Goal: Task Accomplishment & Management: Use online tool/utility

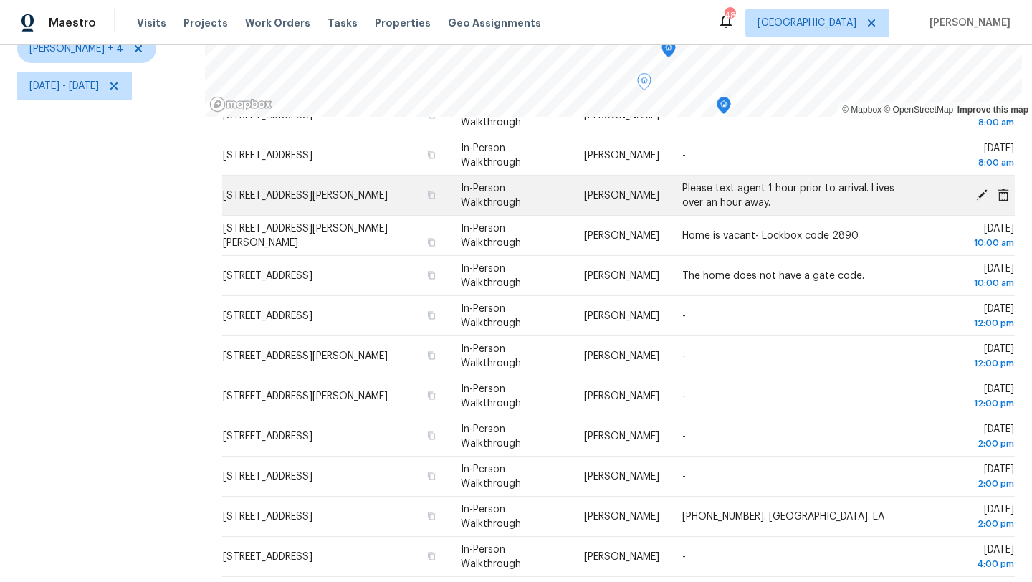
scroll to position [160, 0]
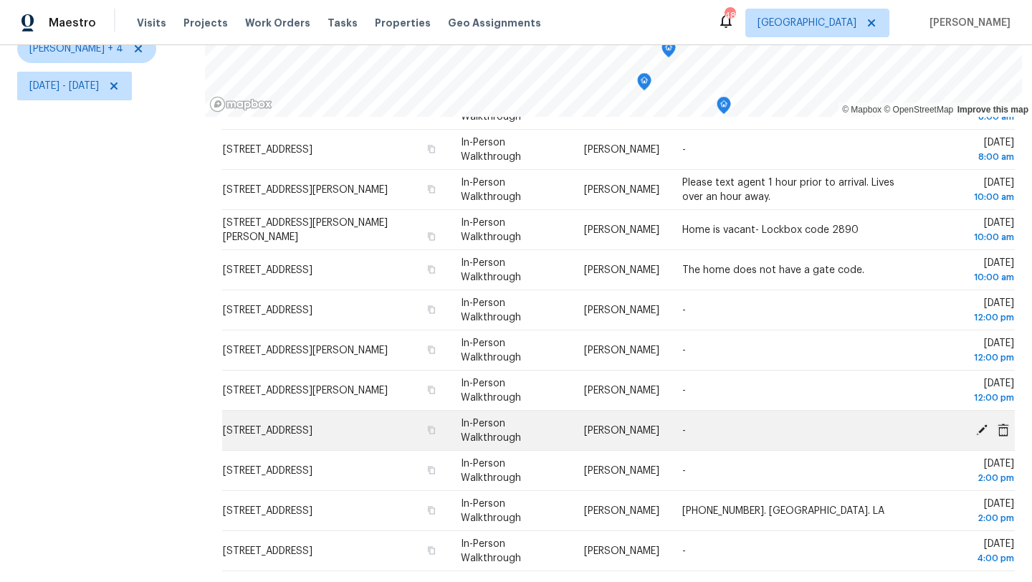
click at [982, 426] on icon at bounding box center [981, 429] width 11 height 11
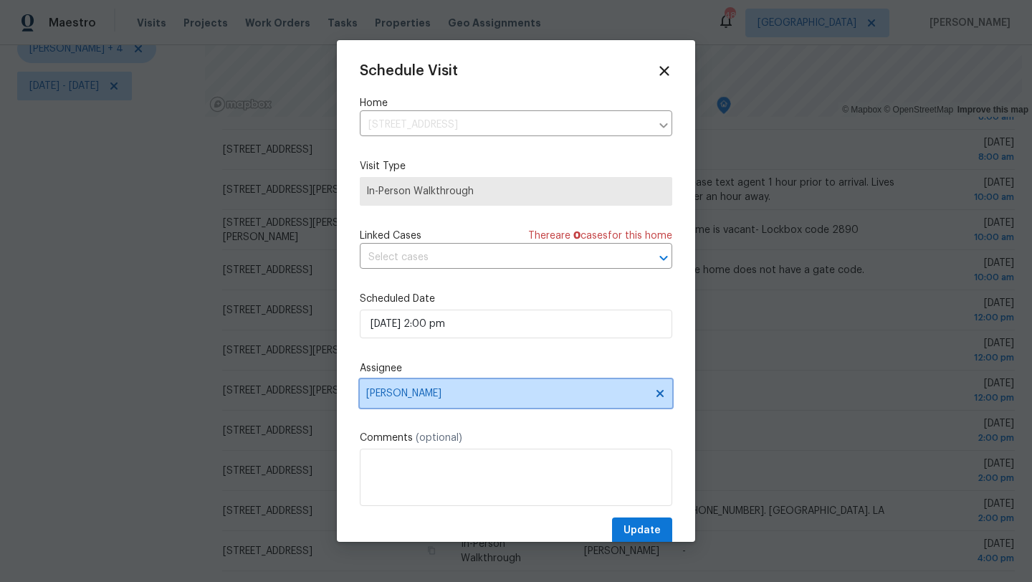
click at [434, 392] on span "[PERSON_NAME]" at bounding box center [506, 393] width 281 height 11
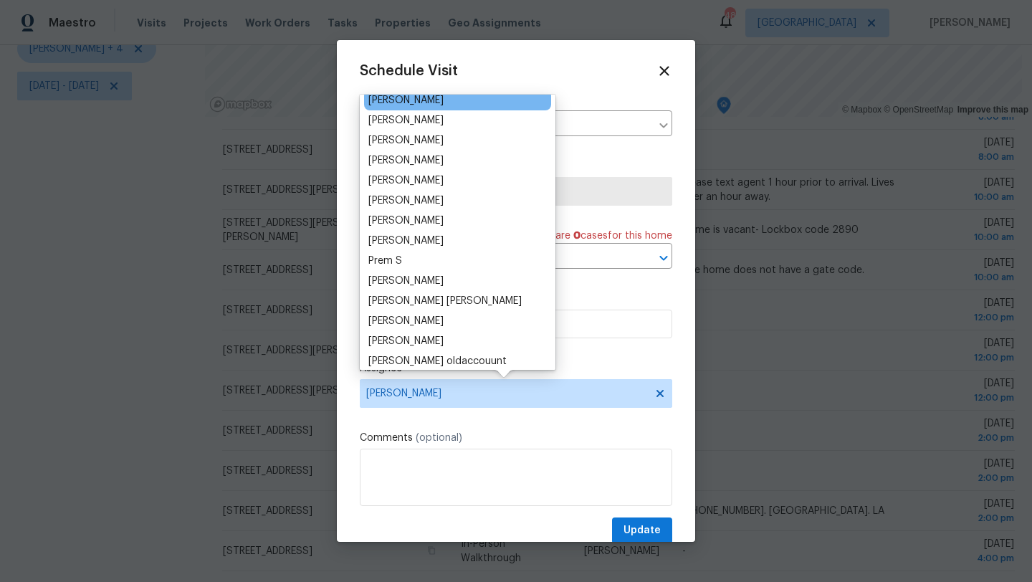
scroll to position [0, 0]
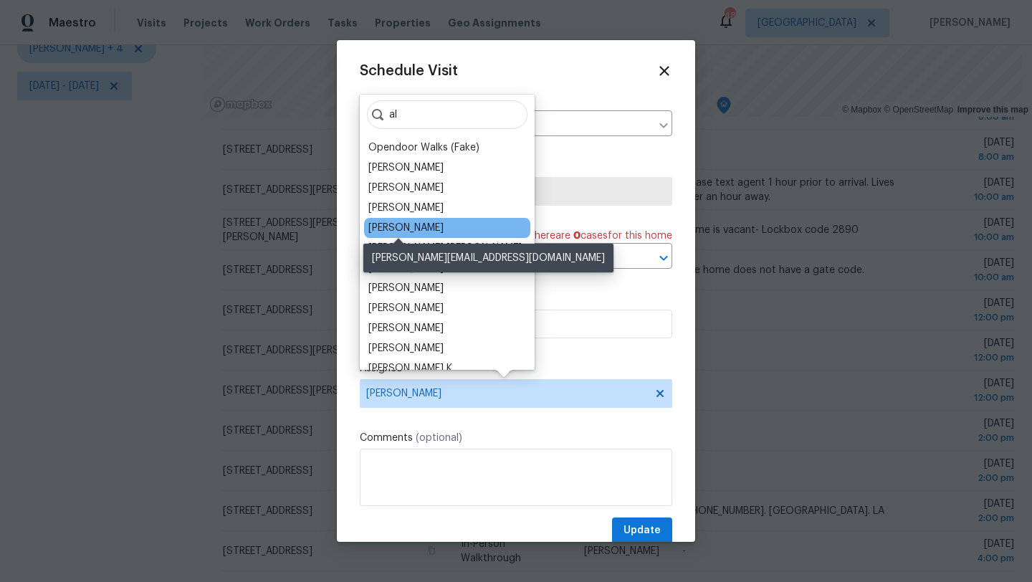
type input "al"
click at [413, 223] on div "Alicia Anices" at bounding box center [405, 228] width 75 height 14
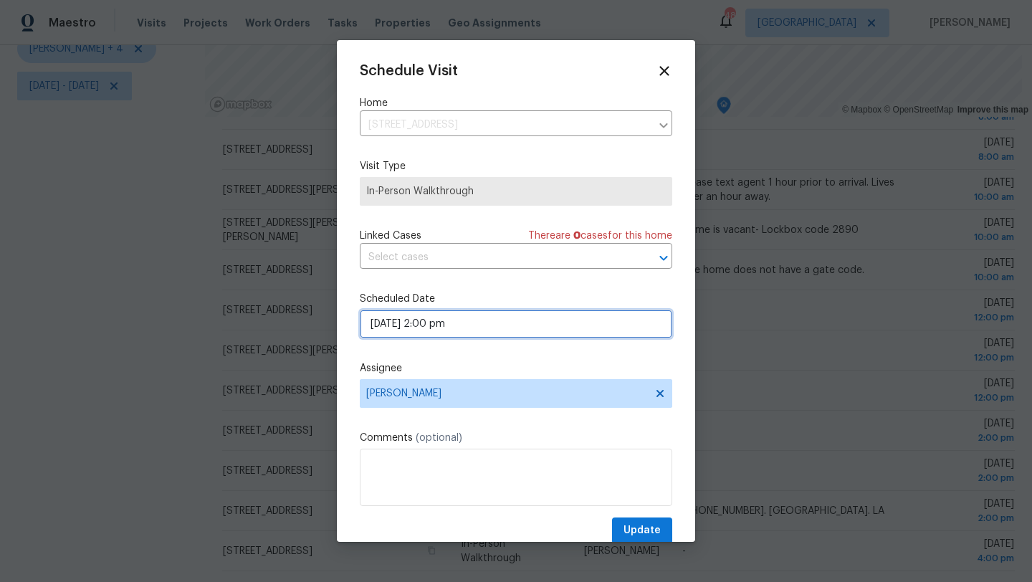
click at [429, 322] on input "10/14/2025 2:00 pm" at bounding box center [516, 324] width 313 height 29
select select "pm"
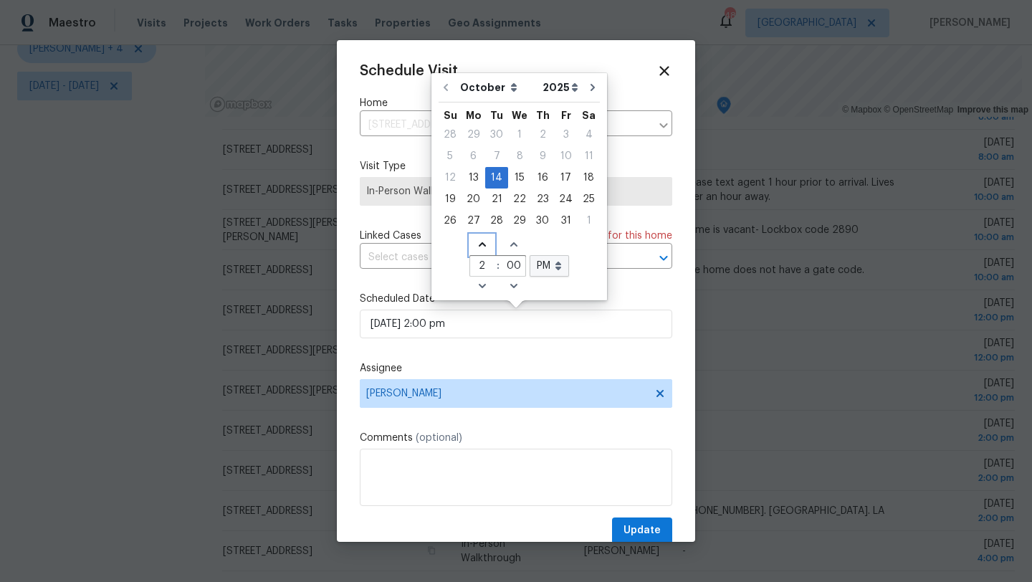
click at [480, 242] on icon "Increase hours (12hr clock)" at bounding box center [482, 244] width 11 height 11
type input "10/14/2025 3:00 pm"
type input "3"
click at [480, 242] on icon "Increase hours (12hr clock)" at bounding box center [482, 244] width 11 height 11
type input "10/14/2025 4:00 pm"
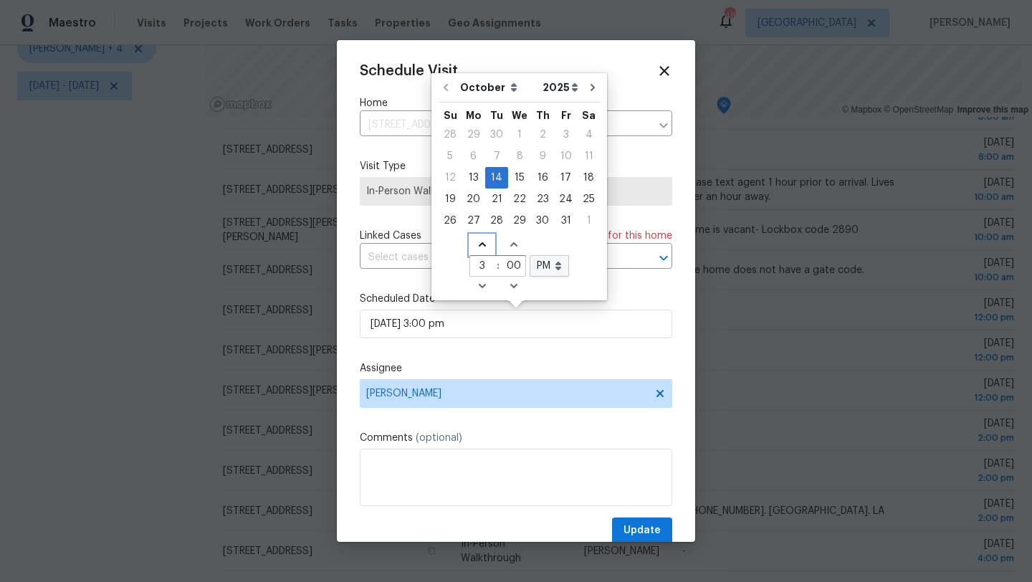
type input "4"
click at [630, 535] on span "Update" at bounding box center [642, 531] width 37 height 18
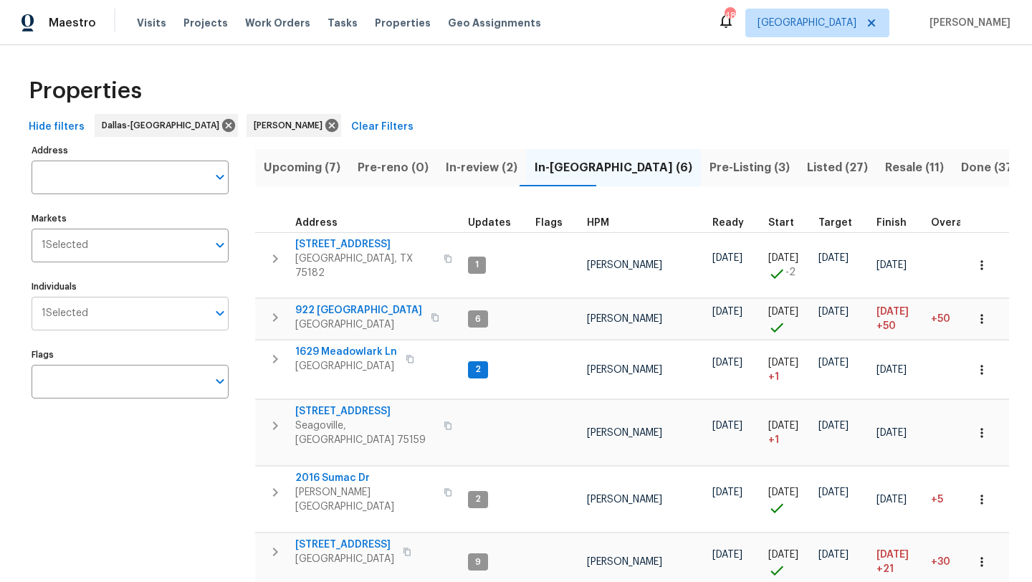
click at [156, 310] on input "Individuals" at bounding box center [147, 314] width 119 height 34
type input "alicia"
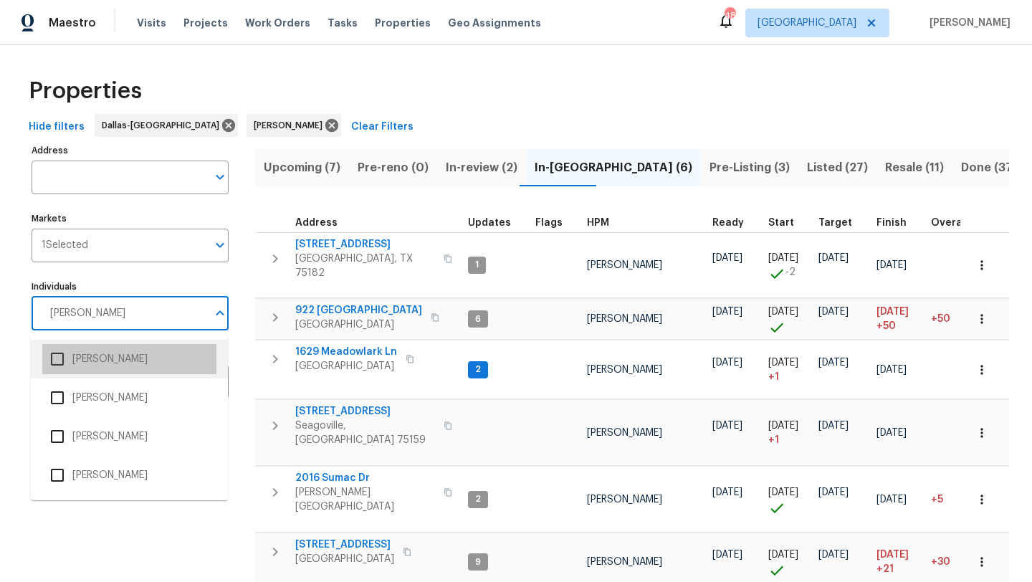
click at [132, 355] on li "Alicia Anices" at bounding box center [129, 359] width 174 height 30
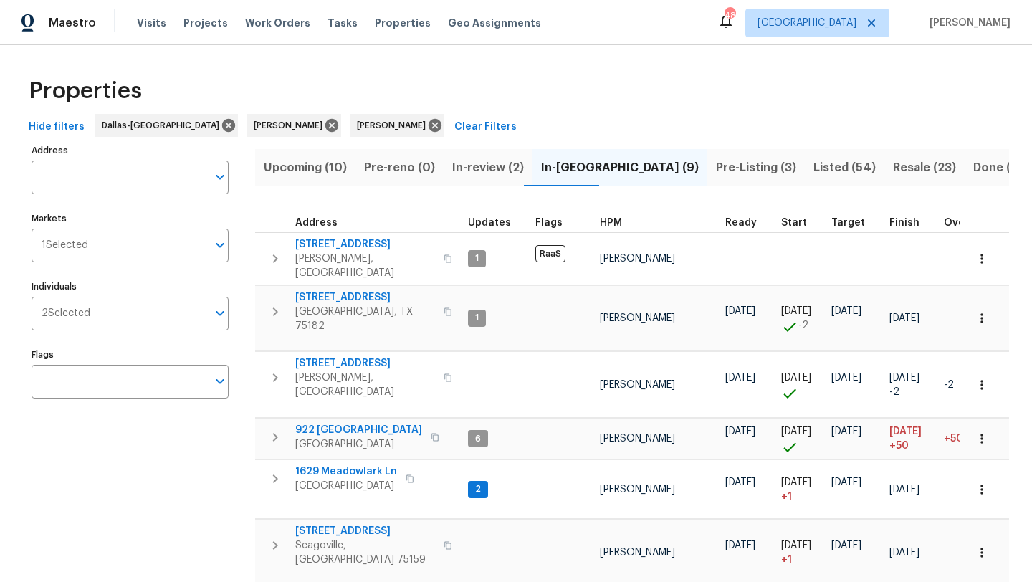
click at [814, 168] on span "Listed (54)" at bounding box center [845, 168] width 62 height 20
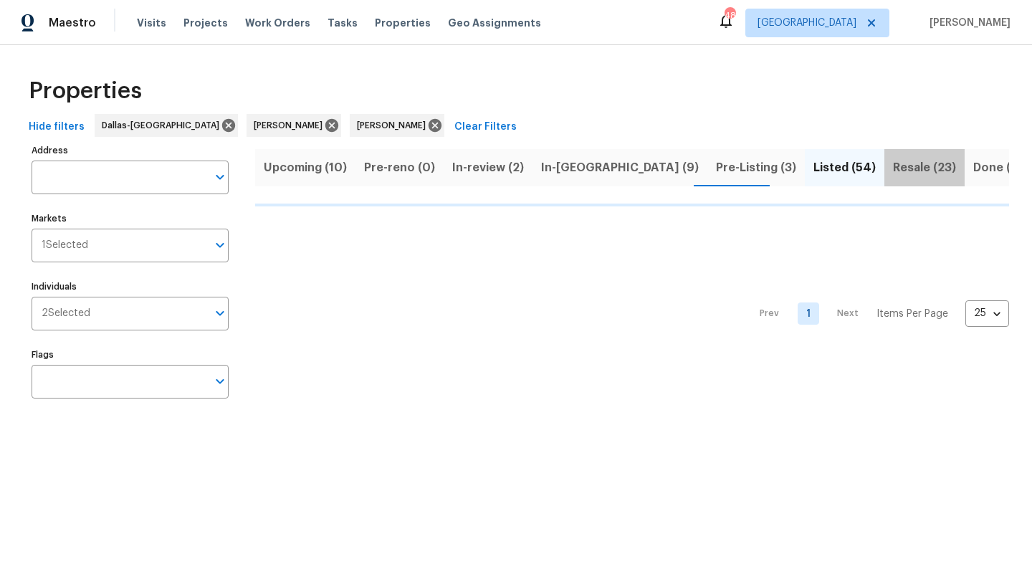
click at [893, 164] on span "Resale (23)" at bounding box center [924, 168] width 63 height 20
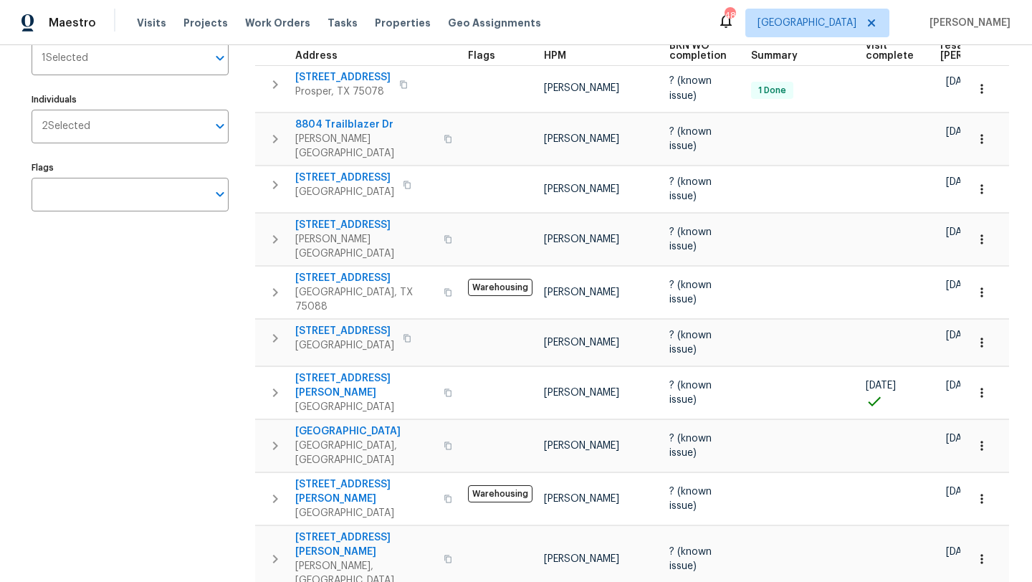
scroll to position [191, 0]
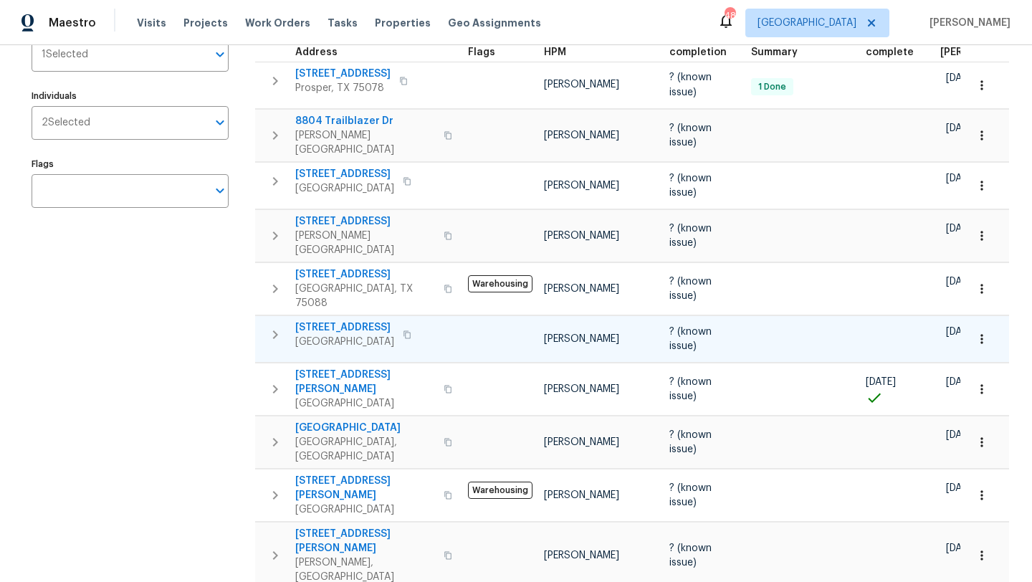
click at [345, 320] on span "318 Moray Dr" at bounding box center [344, 327] width 99 height 14
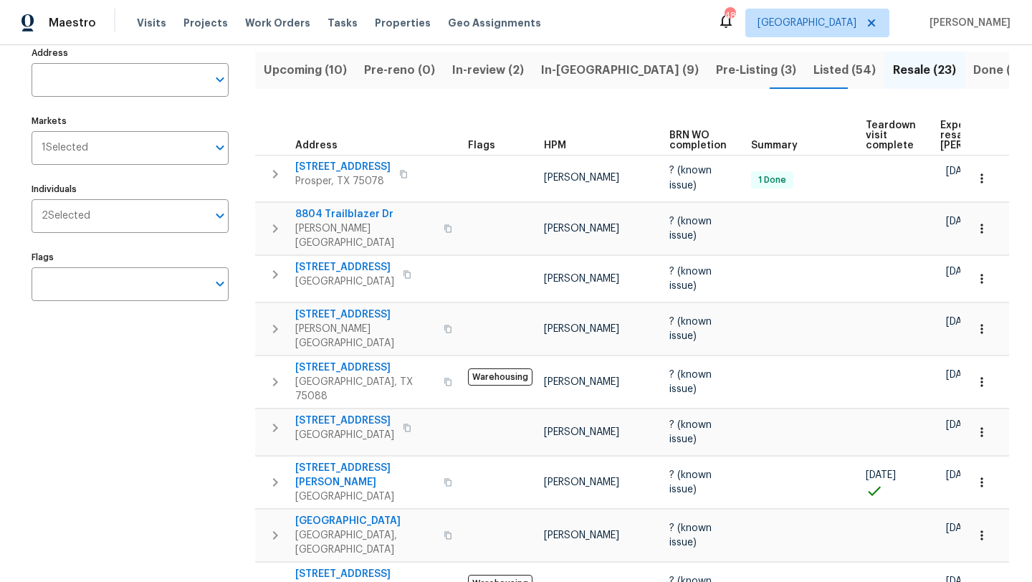
scroll to position [47, 0]
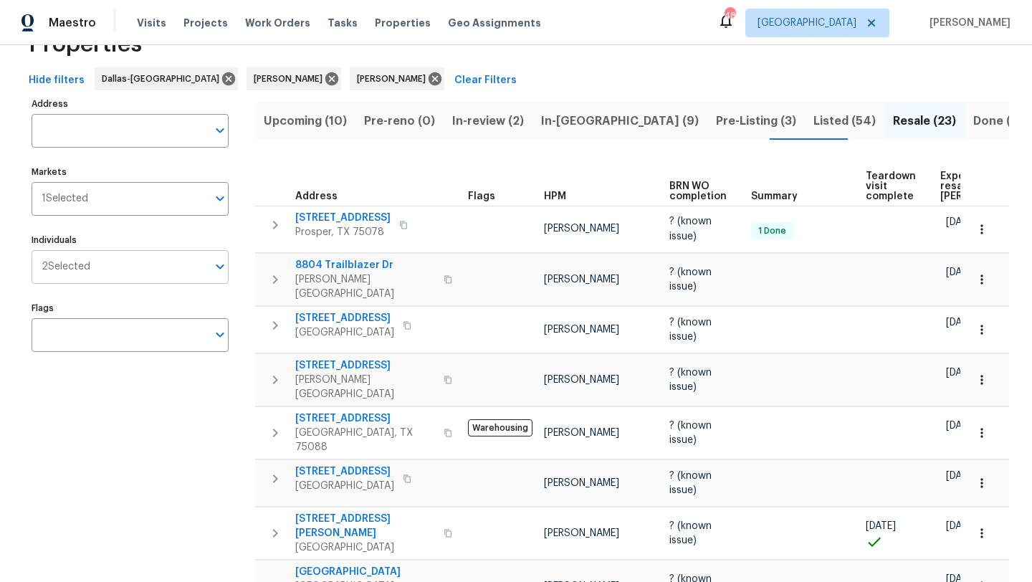
click at [208, 265] on div "2 Selected Individuals" at bounding box center [130, 267] width 197 height 34
click at [325, 76] on icon at bounding box center [331, 78] width 13 height 13
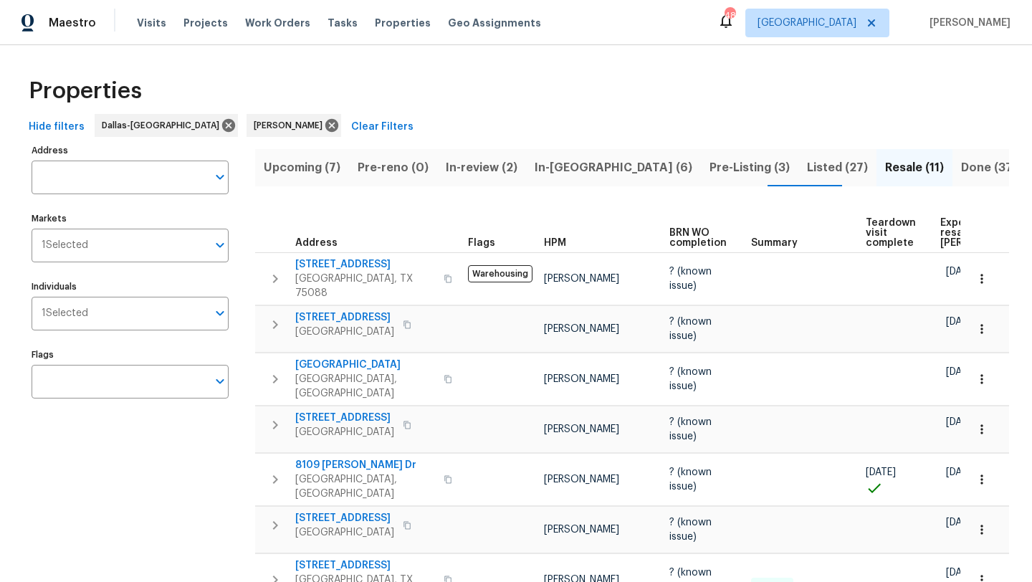
click at [807, 160] on span "Listed (27)" at bounding box center [837, 168] width 61 height 20
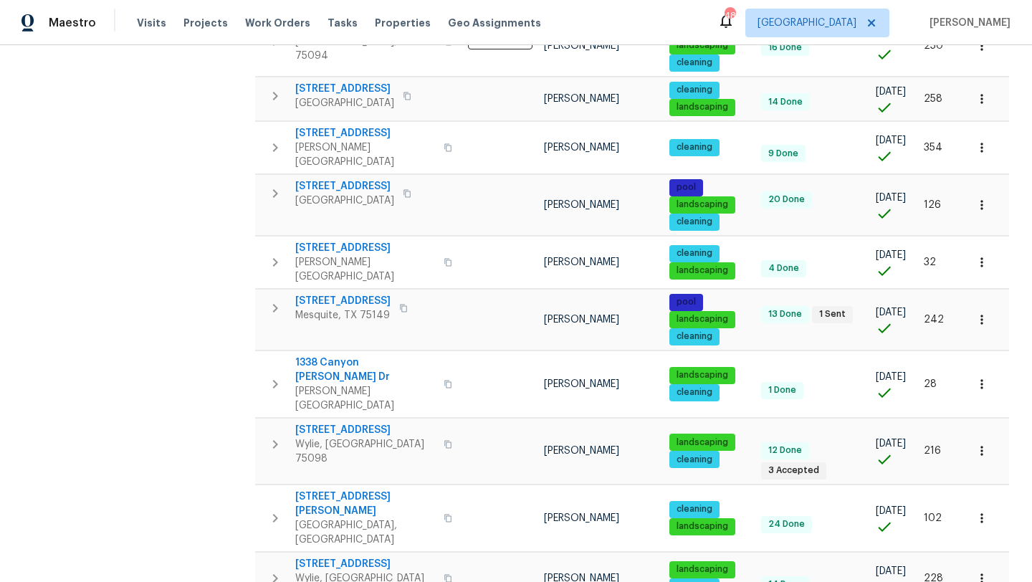
scroll to position [745, 0]
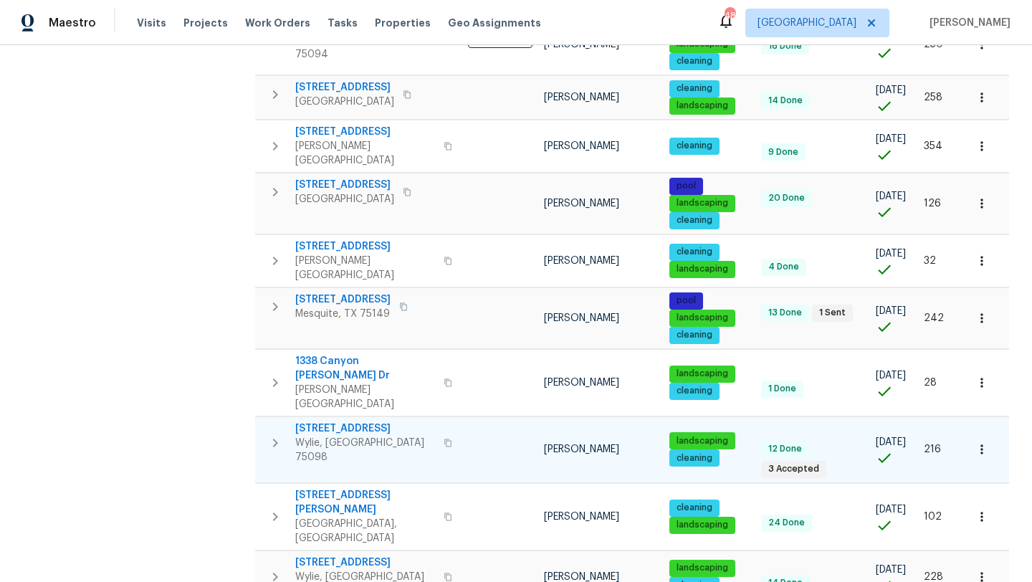
click at [374, 421] on span "[STREET_ADDRESS]" at bounding box center [365, 428] width 140 height 14
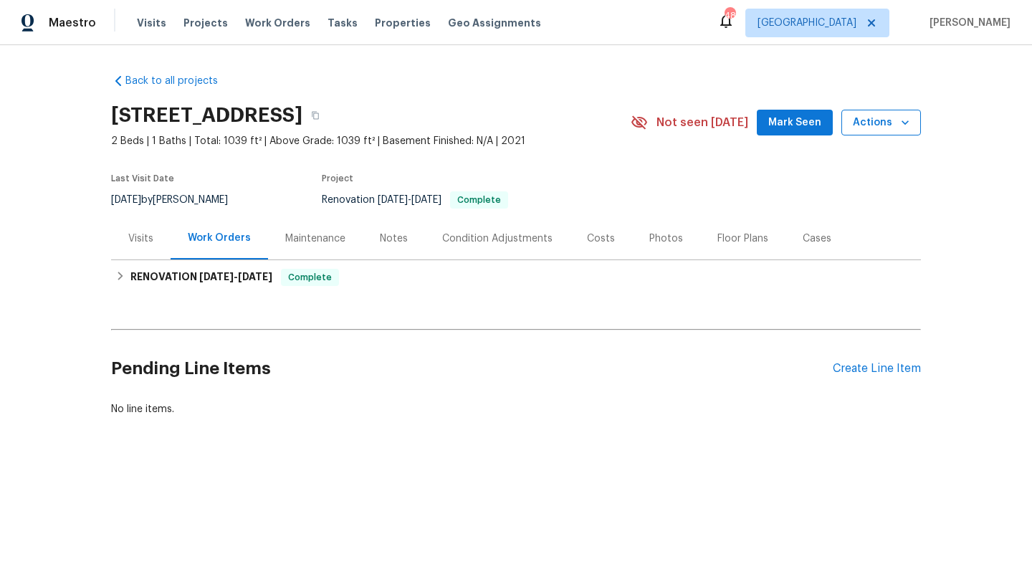
click at [870, 125] on span "Actions" at bounding box center [881, 123] width 57 height 18
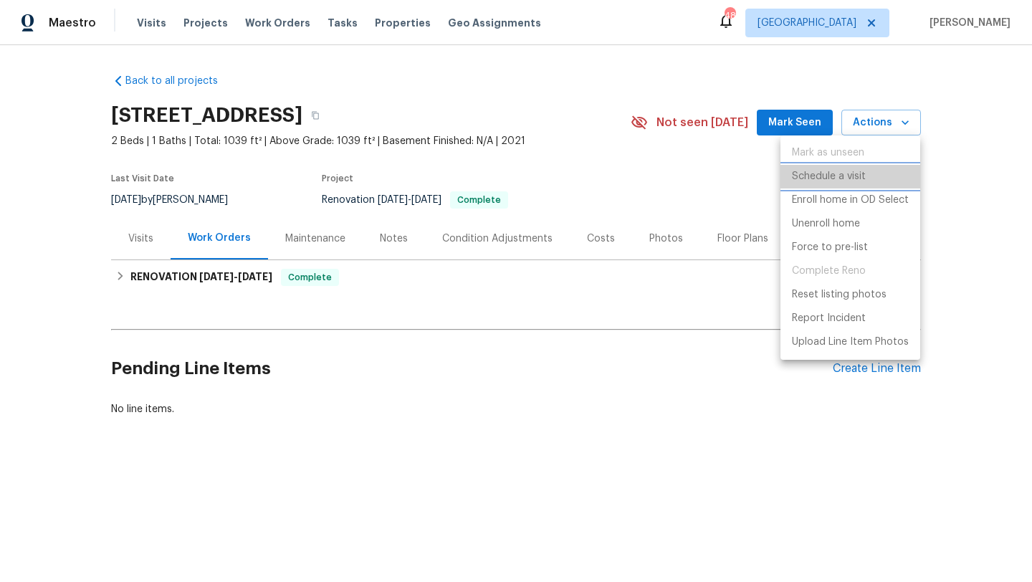
click at [852, 180] on p "Schedule a visit" at bounding box center [829, 176] width 74 height 15
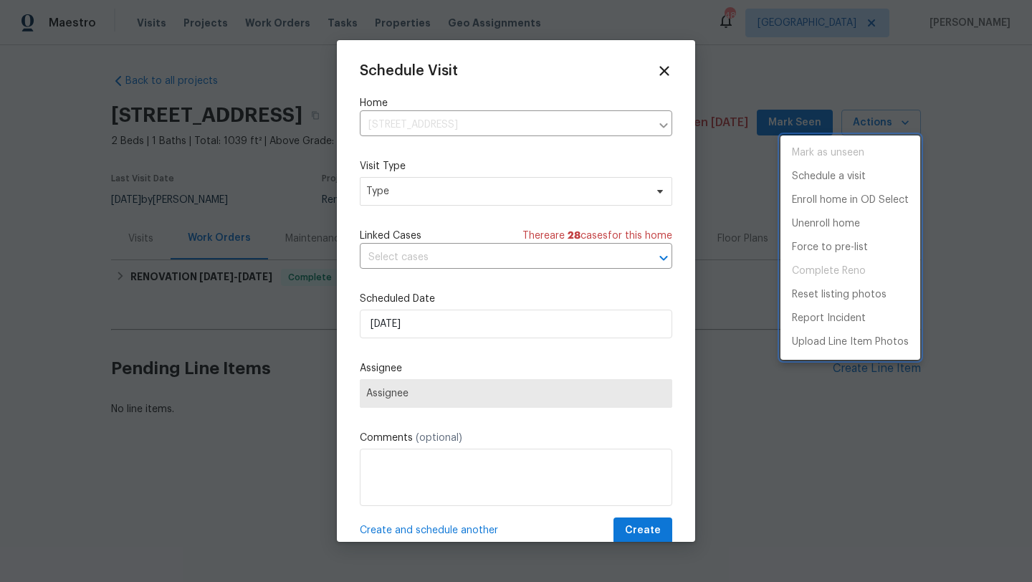
click at [546, 192] on div at bounding box center [516, 291] width 1032 height 582
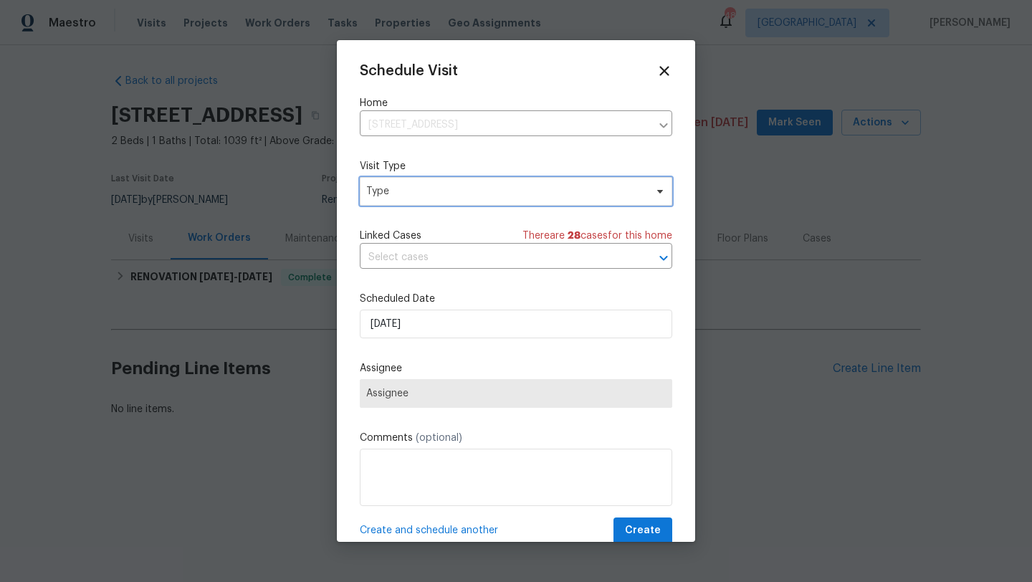
click at [546, 192] on span "Type" at bounding box center [505, 191] width 279 height 14
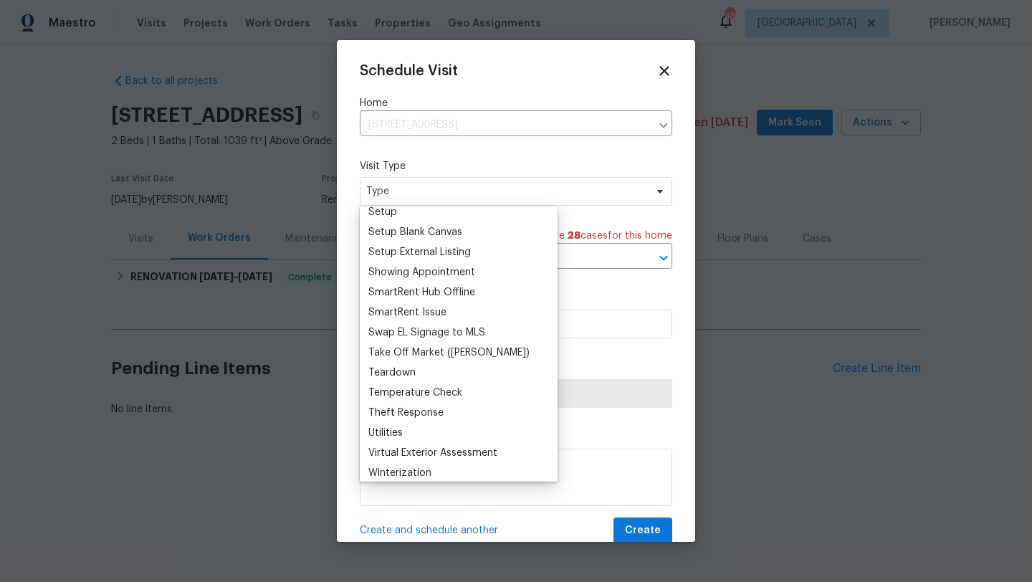
scroll to position [1199, 0]
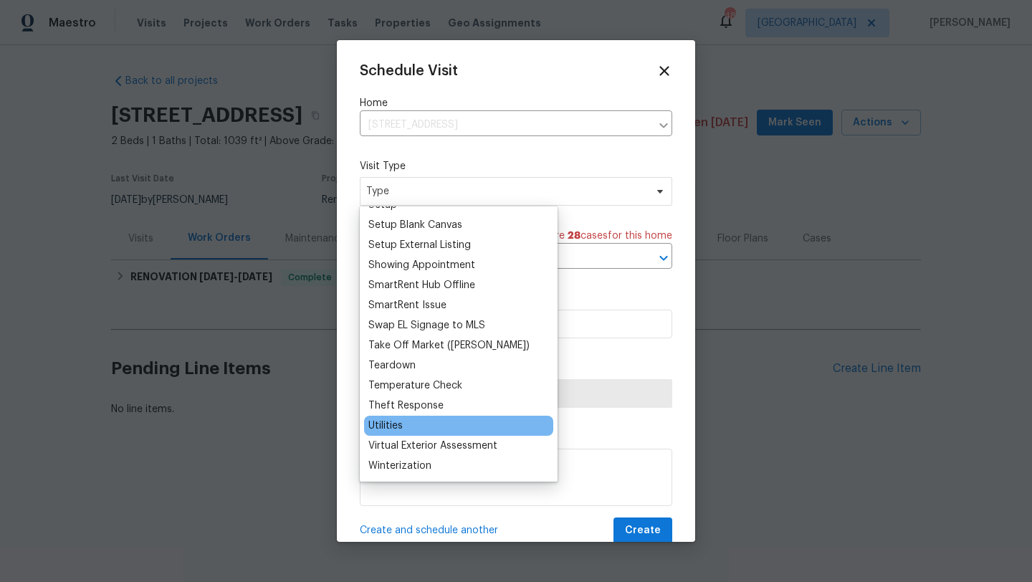
click at [380, 419] on div "Utilities" at bounding box center [385, 426] width 34 height 14
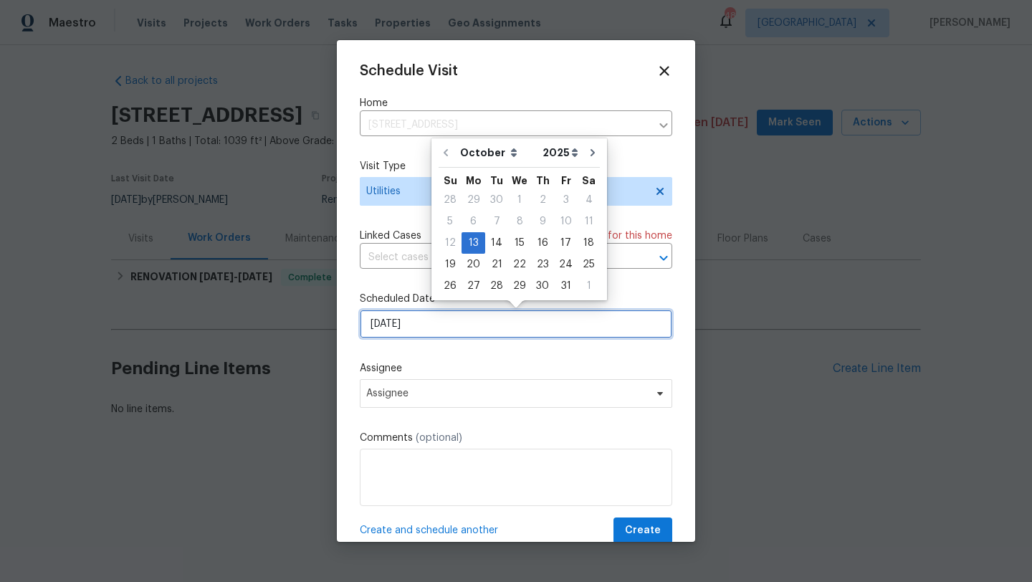
click at [457, 325] on input "[DATE]" at bounding box center [516, 324] width 313 height 29
click at [497, 238] on div "14" at bounding box center [496, 243] width 23 height 20
type input "10/14/2025"
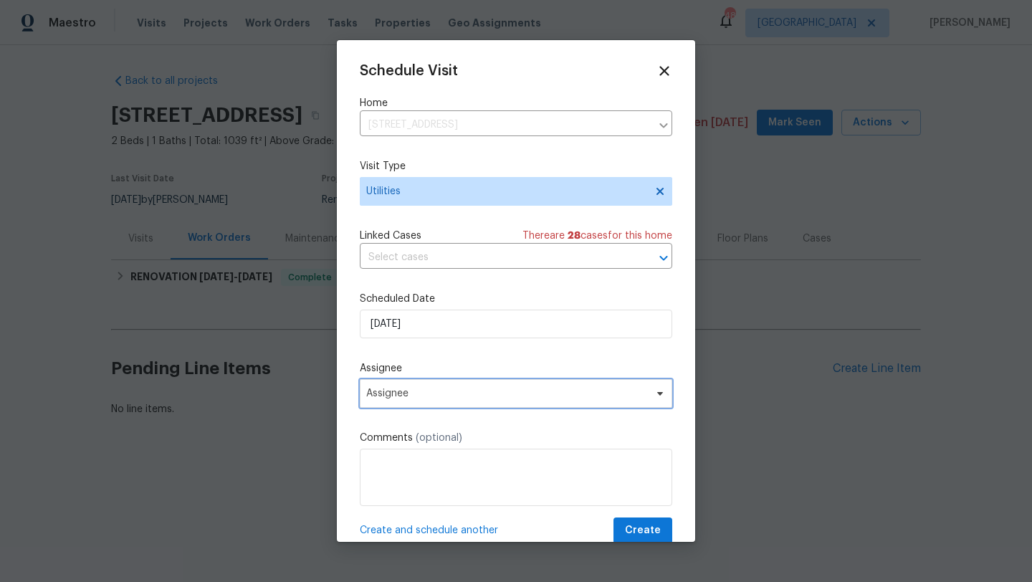
click at [448, 391] on span "Assignee" at bounding box center [506, 393] width 281 height 11
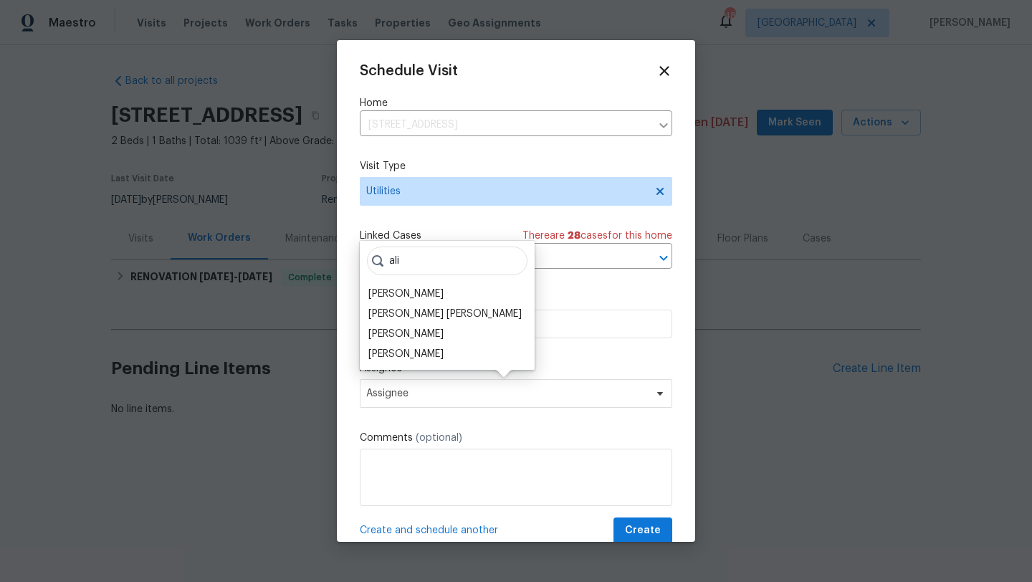
scroll to position [0, 0]
type input "ali"
click at [419, 292] on div "Alicia Anices" at bounding box center [405, 294] width 75 height 14
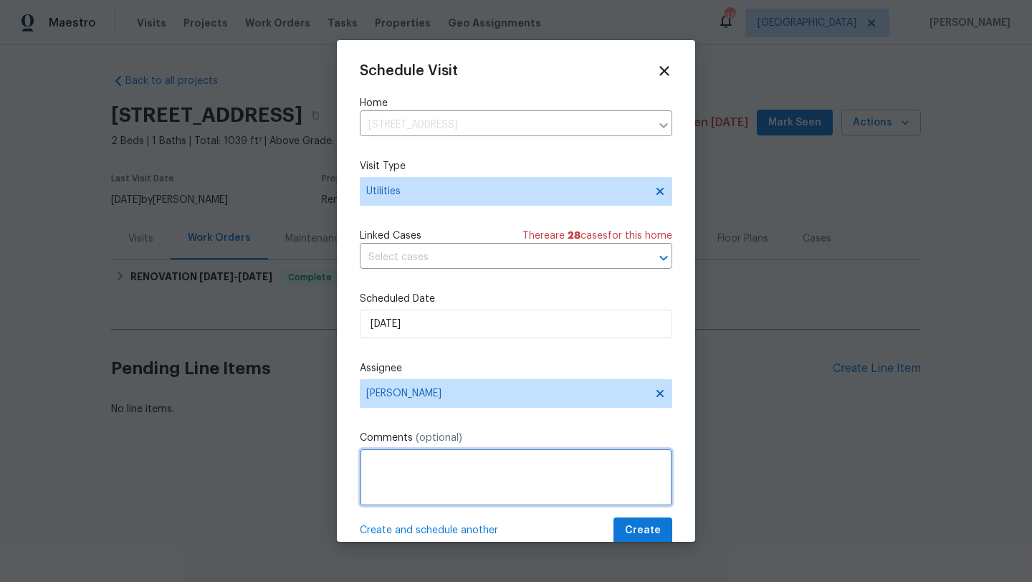
click at [412, 462] on textarea at bounding box center [516, 477] width 313 height 57
type textarea "Please confirm that water is on for buyer's inspector"
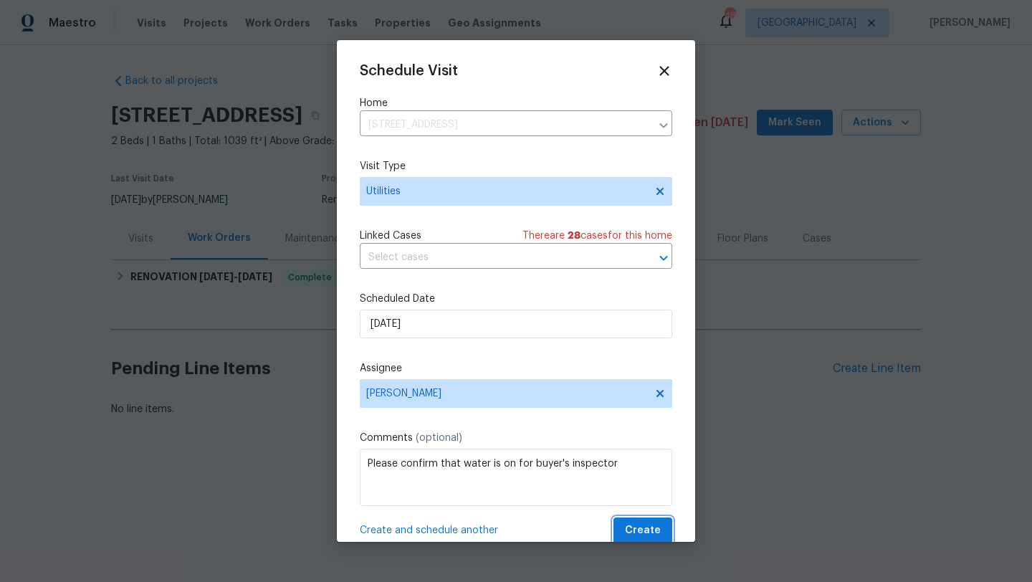
click at [628, 525] on span "Create" at bounding box center [643, 531] width 36 height 18
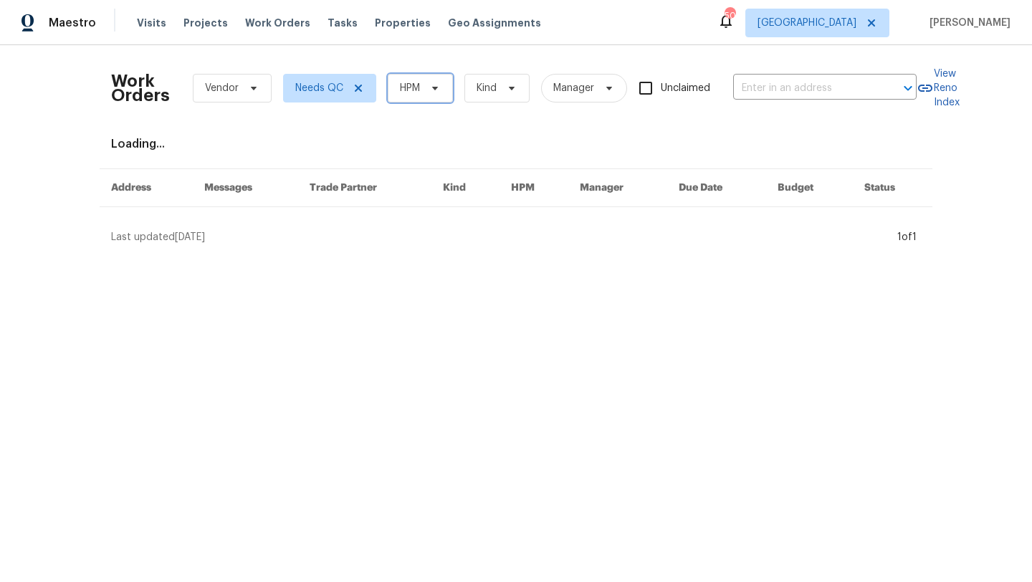
click at [438, 92] on icon at bounding box center [434, 87] width 11 height 11
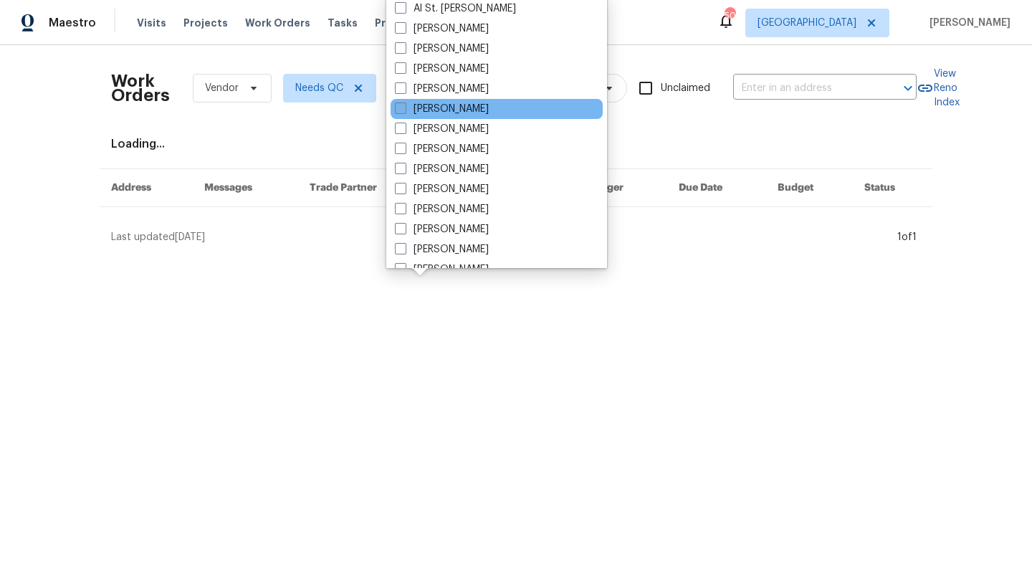
click at [443, 110] on label "[PERSON_NAME]" at bounding box center [442, 109] width 94 height 14
click at [404, 110] on input "[PERSON_NAME]" at bounding box center [399, 106] width 9 height 9
checkbox input "true"
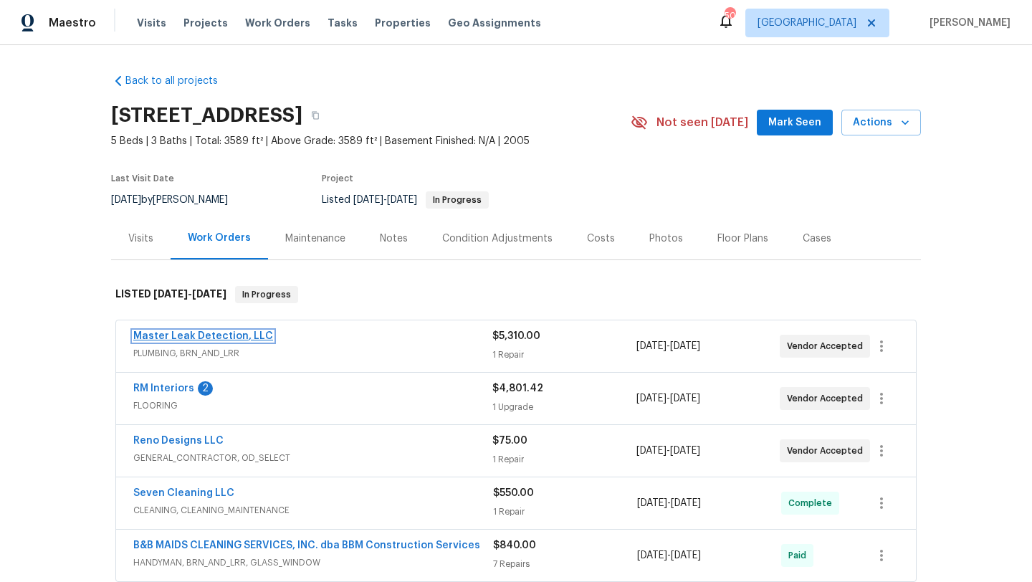
click at [204, 335] on link "Master Leak Detection, LLC" at bounding box center [203, 336] width 140 height 10
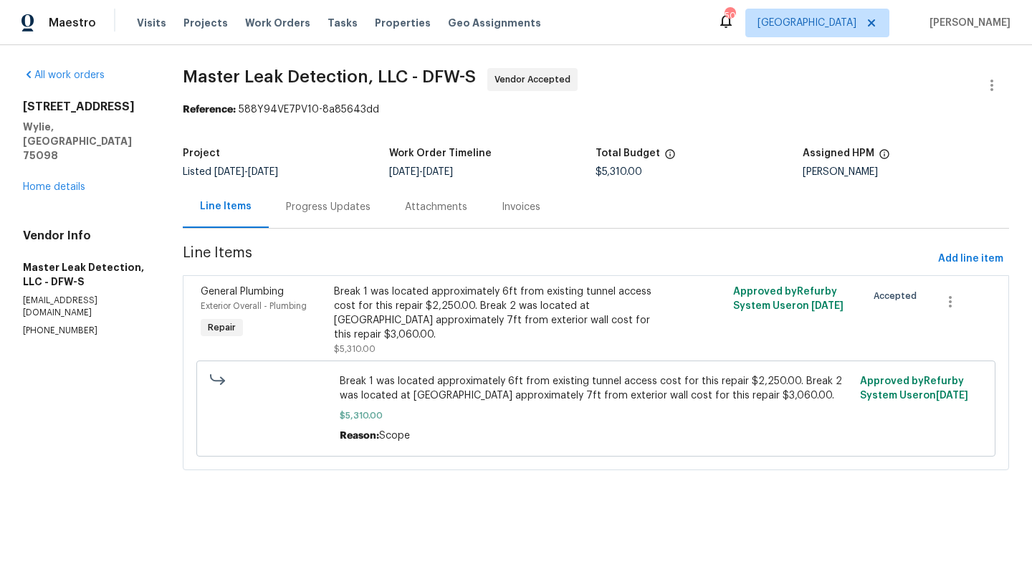
click at [365, 205] on div "Progress Updates" at bounding box center [328, 207] width 85 height 14
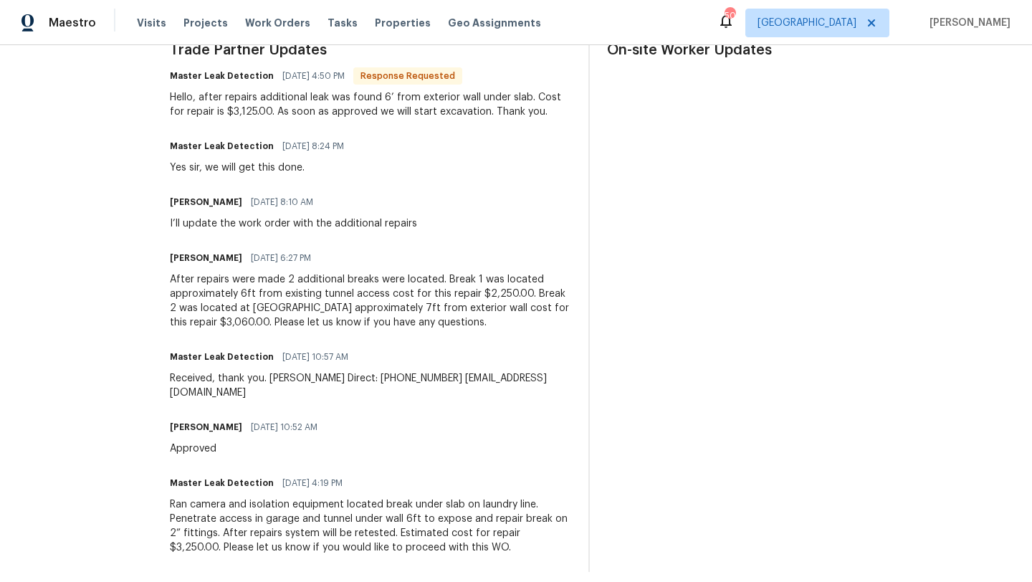
scroll to position [446, 0]
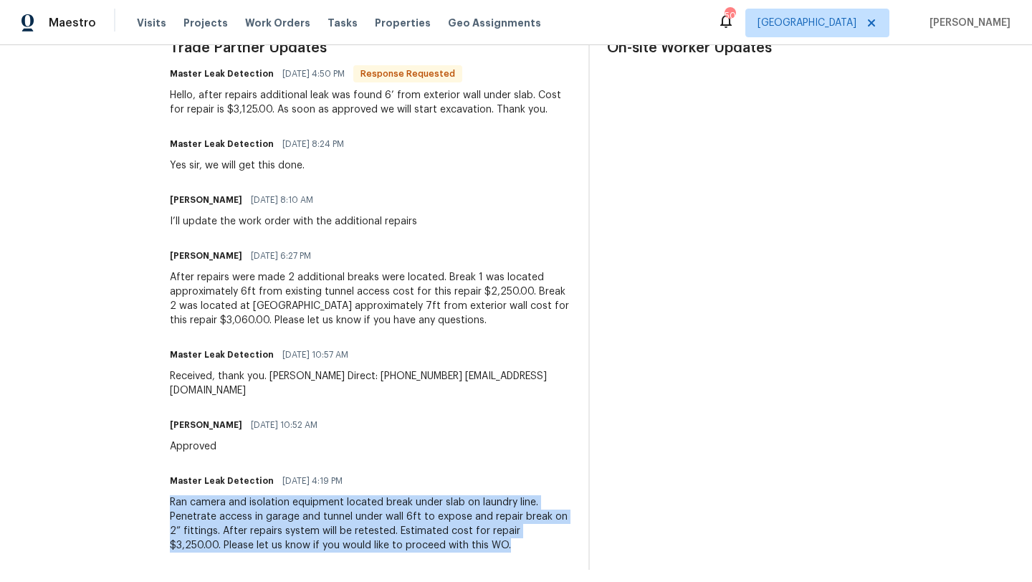
drag, startPoint x: 472, startPoint y: 543, endPoint x: 169, endPoint y: 500, distance: 305.5
click at [169, 500] on div "All work orders [STREET_ADDRESS][PERSON_NAME] Home details Vendor Info Master L…" at bounding box center [516, 96] width 1032 height 994
copy div "Ran camera and isolation equipment located break under slab on laundry line. Pe…"
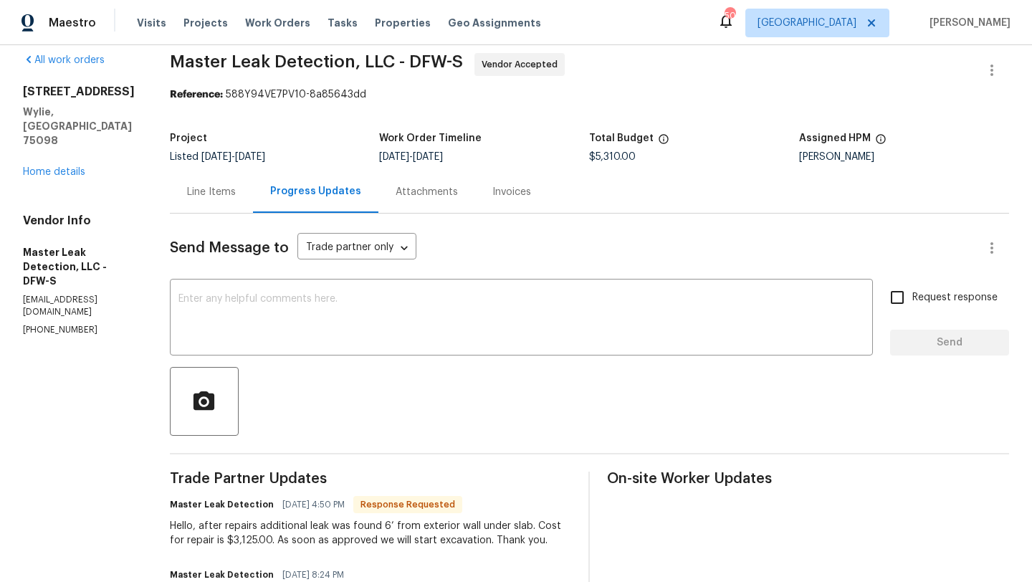
scroll to position [0, 0]
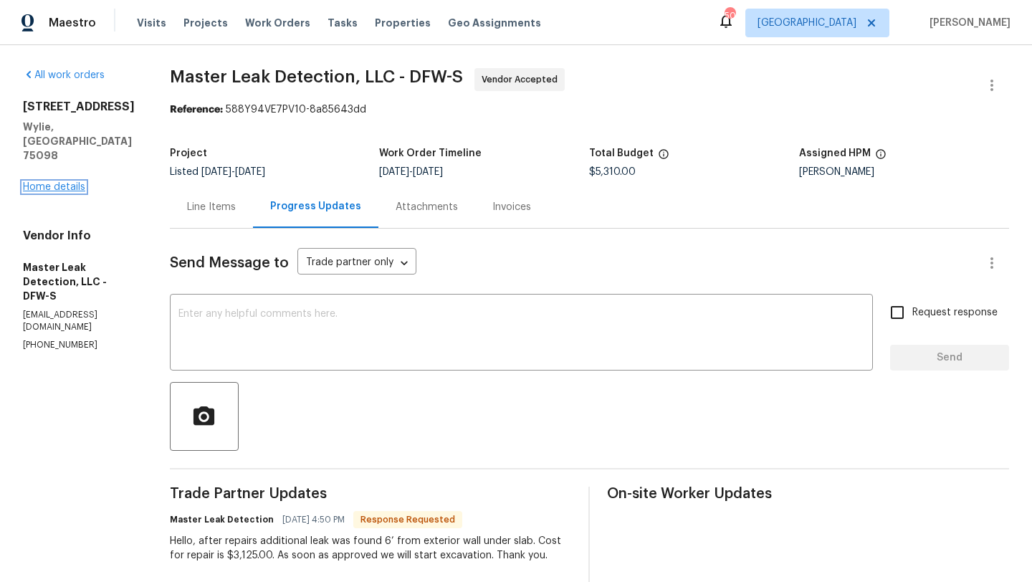
click at [64, 182] on link "Home details" at bounding box center [54, 187] width 62 height 10
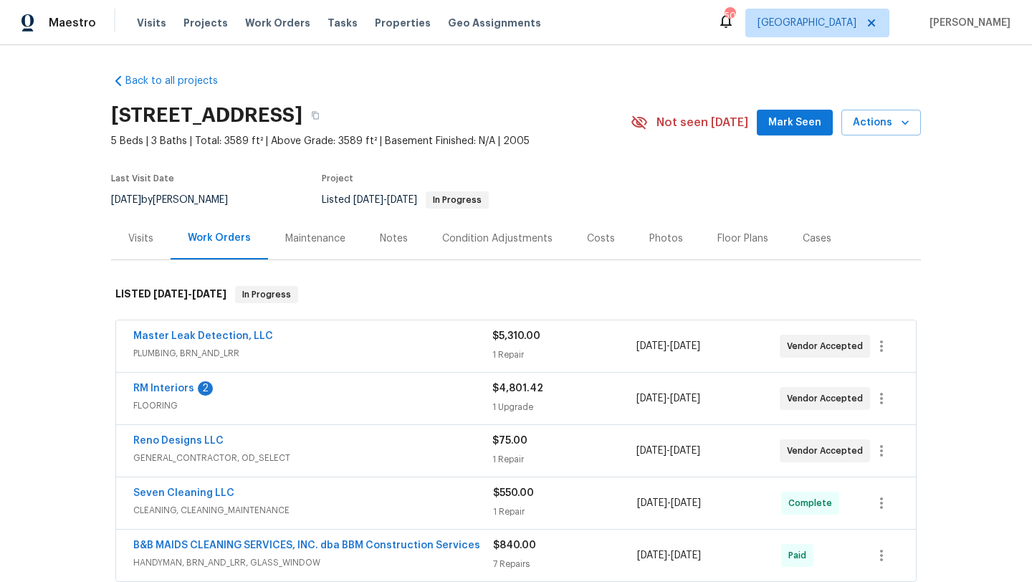
click at [306, 348] on span "PLUMBING, BRN_AND_LRR" at bounding box center [312, 353] width 359 height 14
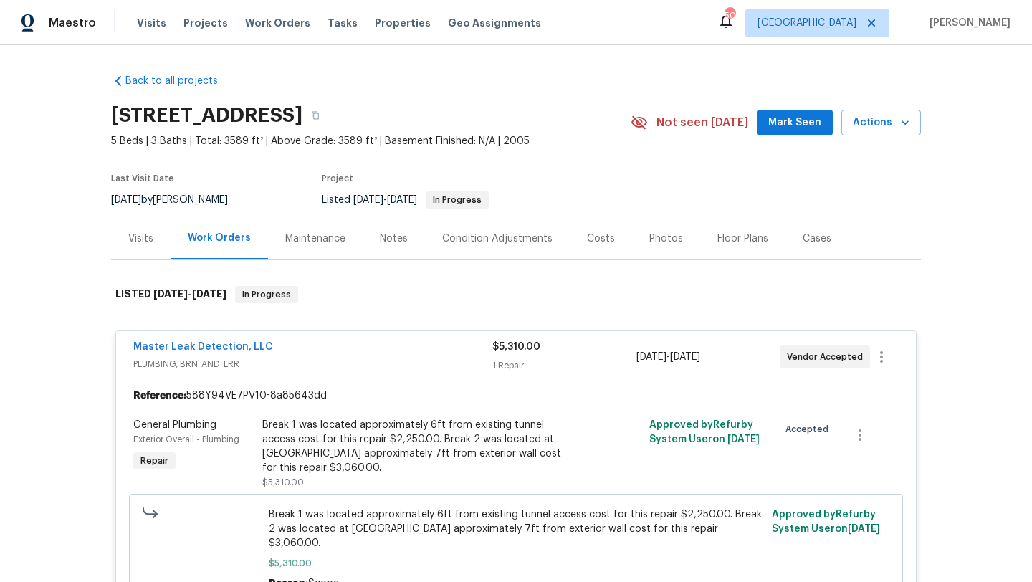
click at [320, 440] on div "Break 1 was located approximately 6ft from existing tunnel access cost for this…" at bounding box center [419, 446] width 314 height 57
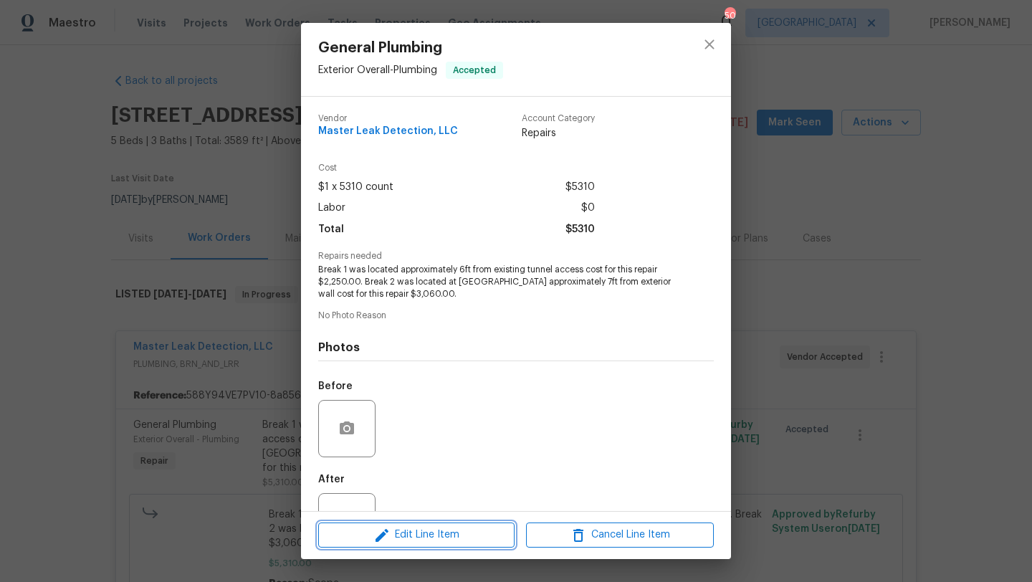
click at [409, 535] on span "Edit Line Item" at bounding box center [417, 535] width 188 height 18
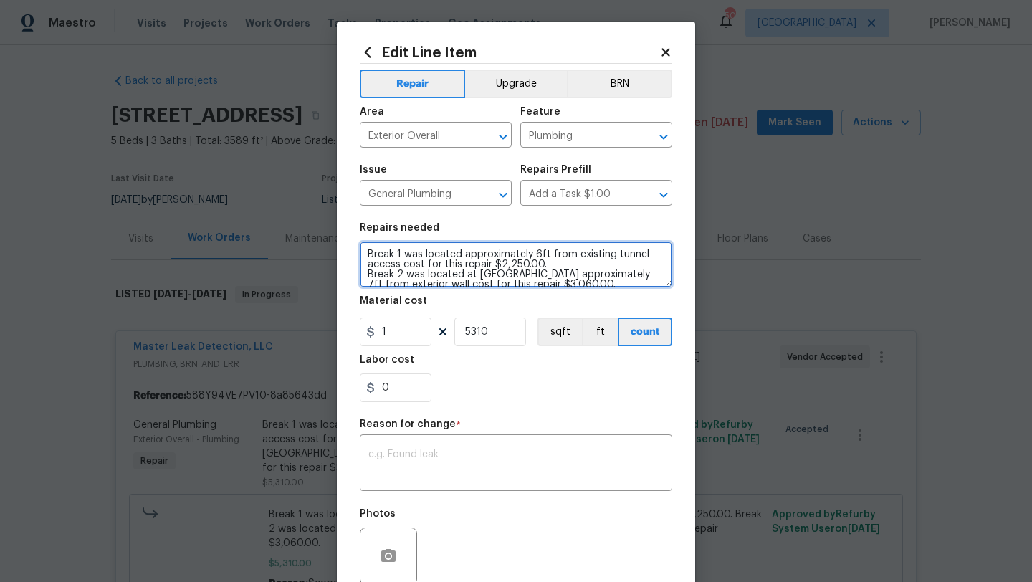
click at [368, 252] on textarea "Break 1 was located approximately 6ft from existing tunnel access cost for this…" at bounding box center [516, 265] width 313 height 46
paste textarea "Ran camera and isolation equipment located break under slab on laundry line. Pe…"
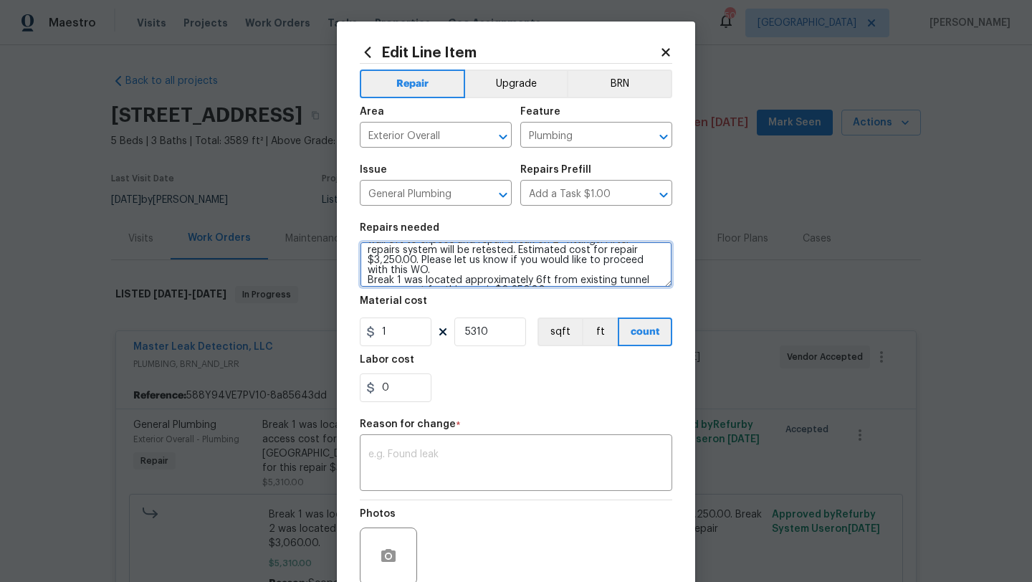
scroll to position [32, 0]
drag, startPoint x: 653, startPoint y: 264, endPoint x: 366, endPoint y: 264, distance: 287.4
click at [366, 264] on textarea "Ran camera and isolation equipment located break under slab on laundry line. Pe…" at bounding box center [516, 265] width 313 height 46
click at [369, 267] on textarea "Ran camera and isolation equipment located break under slab on laundry line. Pe…" at bounding box center [516, 265] width 313 height 46
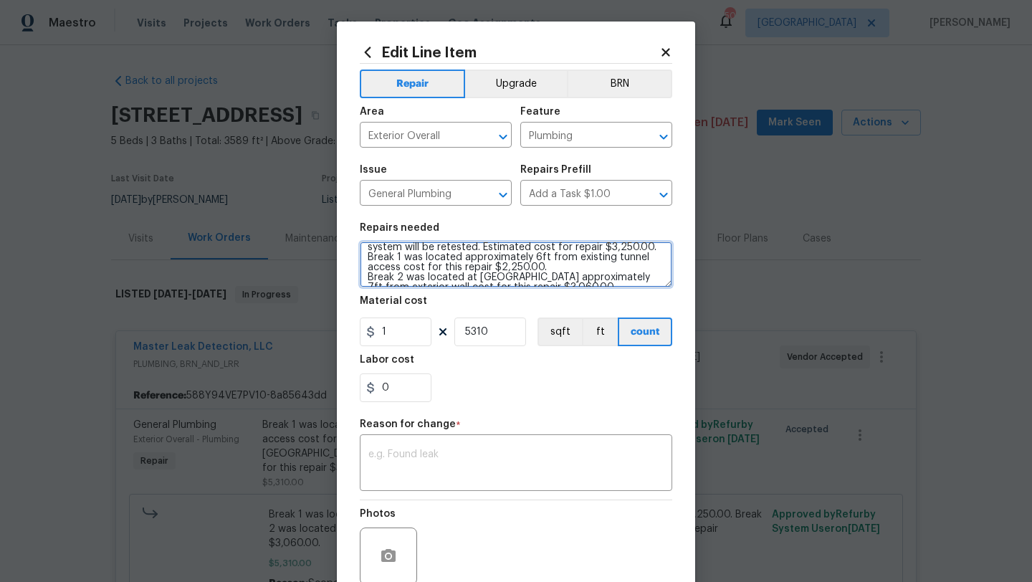
scroll to position [50, 0]
type textarea "Ran camera and isolation equipment located break under slab on laundry line. Pe…"
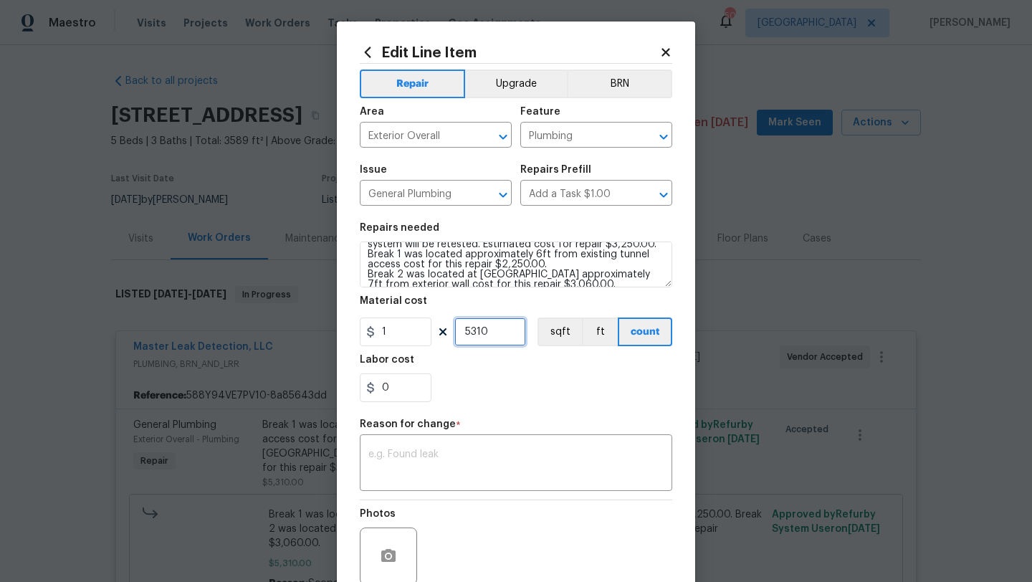
drag, startPoint x: 494, startPoint y: 334, endPoint x: 456, endPoint y: 333, distance: 38.0
click at [456, 333] on input "5310" at bounding box center [490, 332] width 72 height 29
type input "11685"
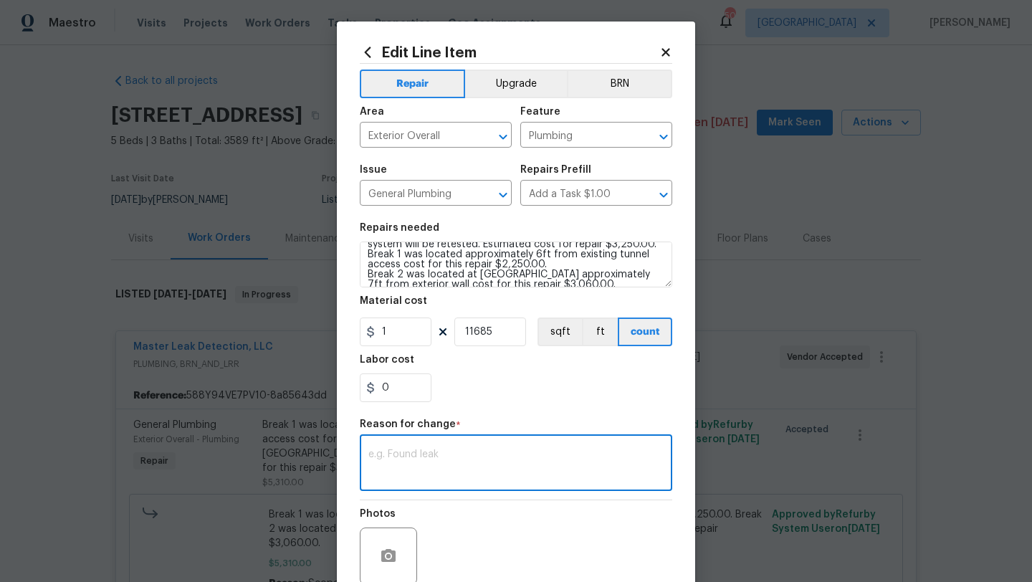
click at [486, 457] on textarea at bounding box center [515, 464] width 295 height 30
type textarea "scope"
click at [551, 534] on div "Photos" at bounding box center [516, 546] width 313 height 93
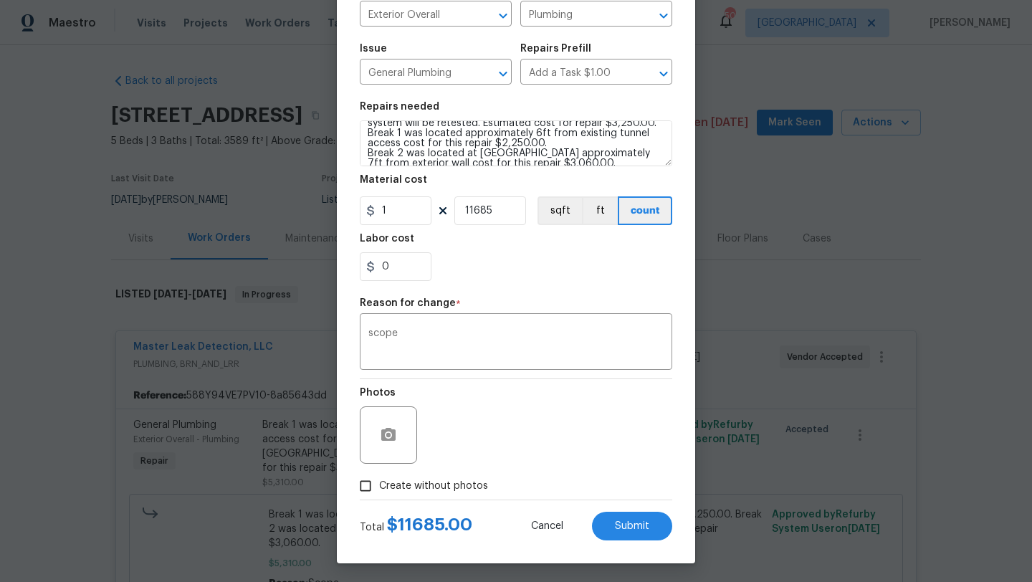
scroll to position [125, 0]
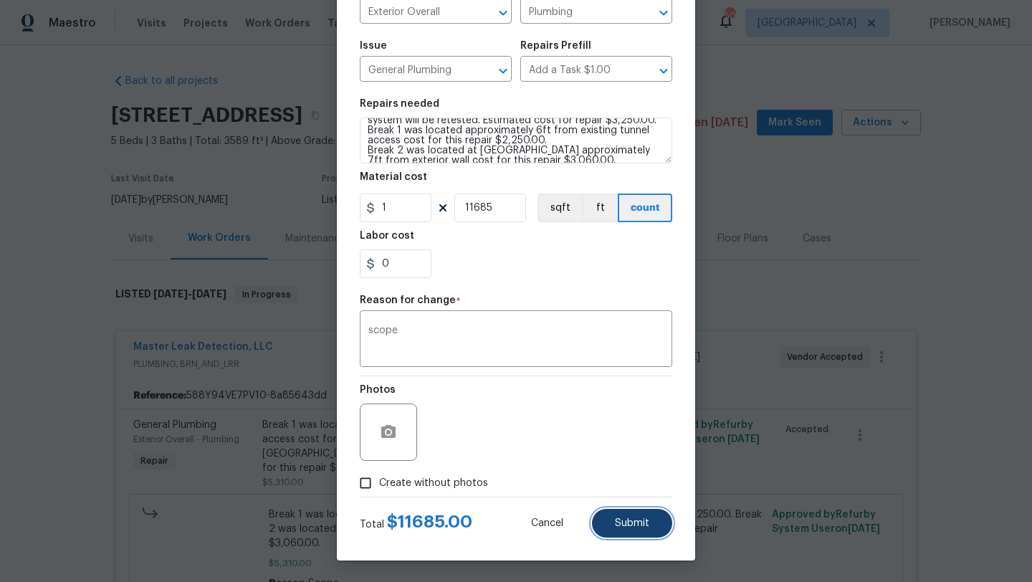
click at [620, 526] on span "Submit" at bounding box center [632, 523] width 34 height 11
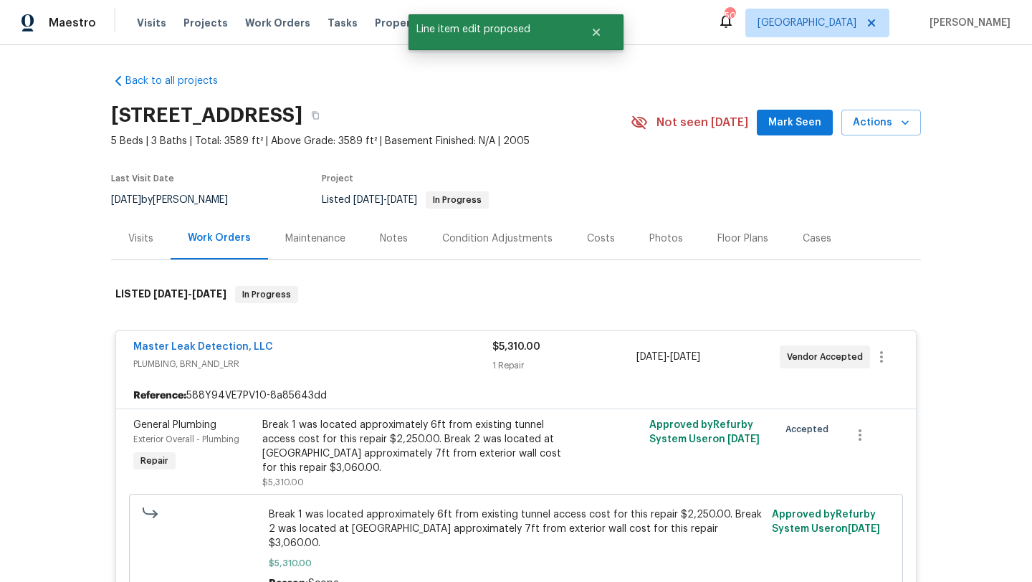
scroll to position [0, 0]
click at [218, 343] on link "Master Leak Detection, LLC" at bounding box center [203, 347] width 140 height 10
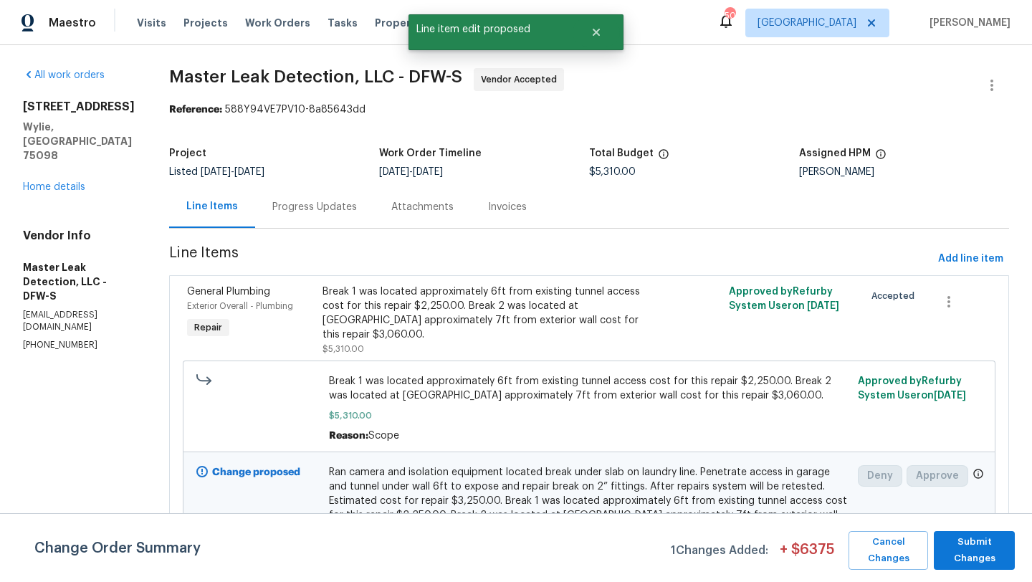
click at [357, 206] on div "Progress Updates" at bounding box center [314, 207] width 85 height 14
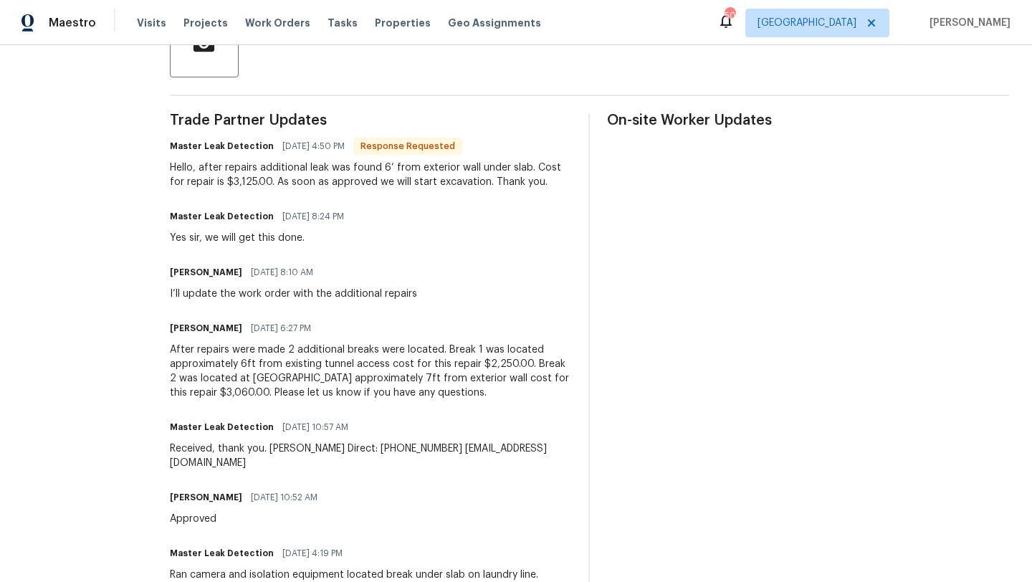
scroll to position [371, 0]
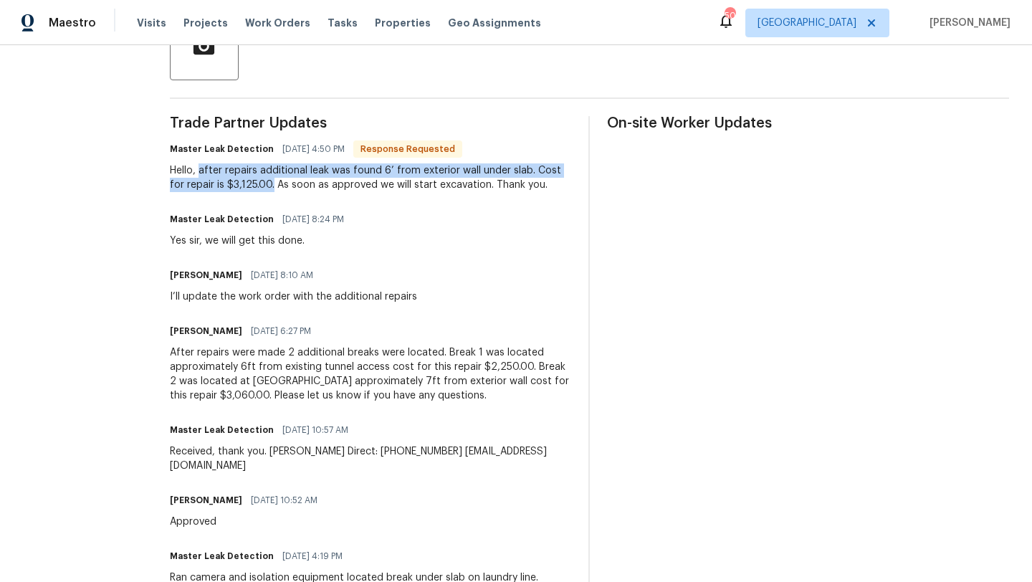
drag, startPoint x: 287, startPoint y: 184, endPoint x: 213, endPoint y: 176, distance: 74.3
click at [212, 176] on div "Hello, after repairs additional leak was found 6’ from exterior wall under slab…" at bounding box center [371, 177] width 402 height 29
copy div "after repairs additional leak was found 6’ from exterior wall under slab. Cost …"
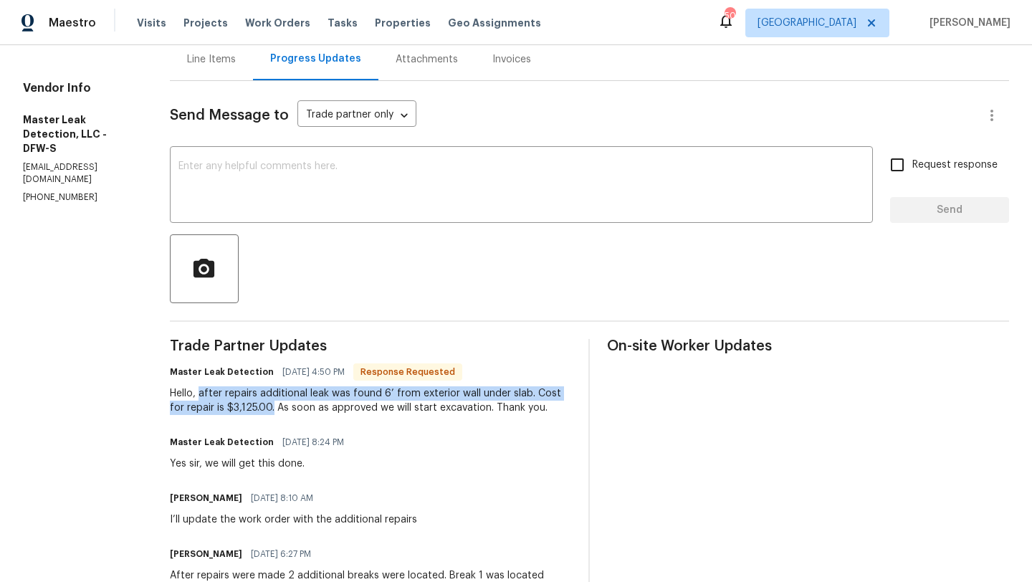
scroll to position [51, 0]
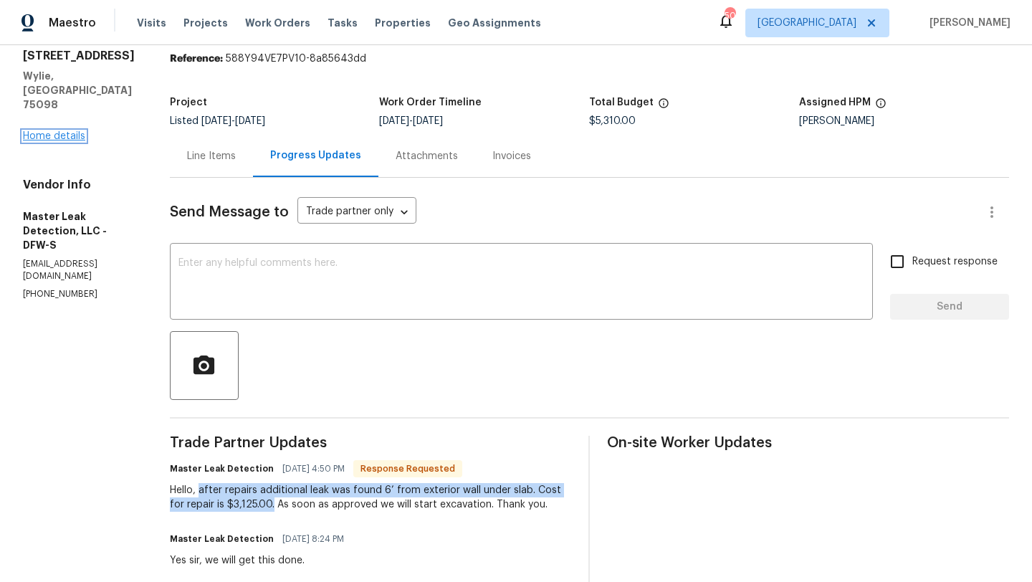
click at [56, 131] on link "Home details" at bounding box center [54, 136] width 62 height 10
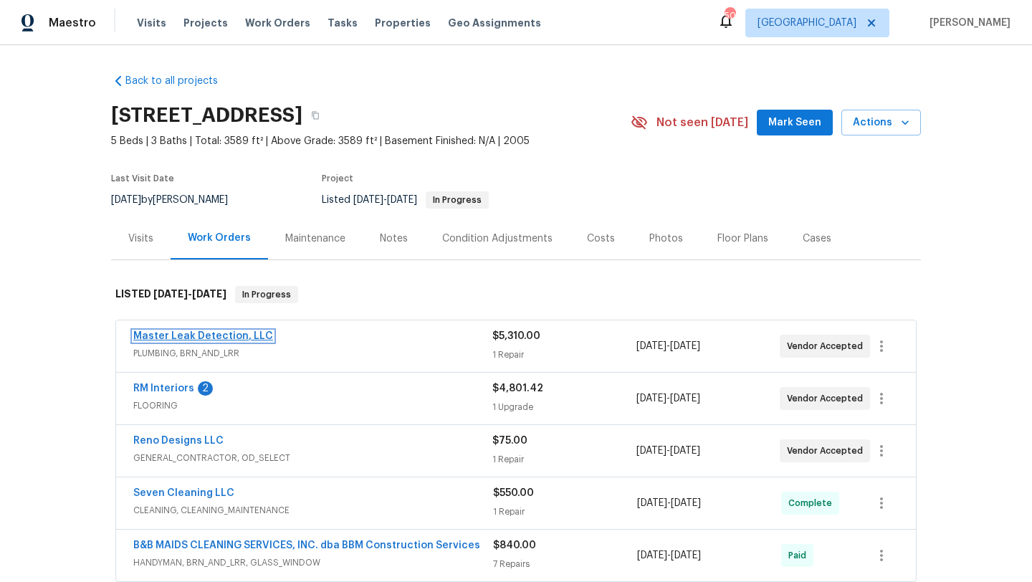
click at [237, 333] on link "Master Leak Detection, LLC" at bounding box center [203, 336] width 140 height 10
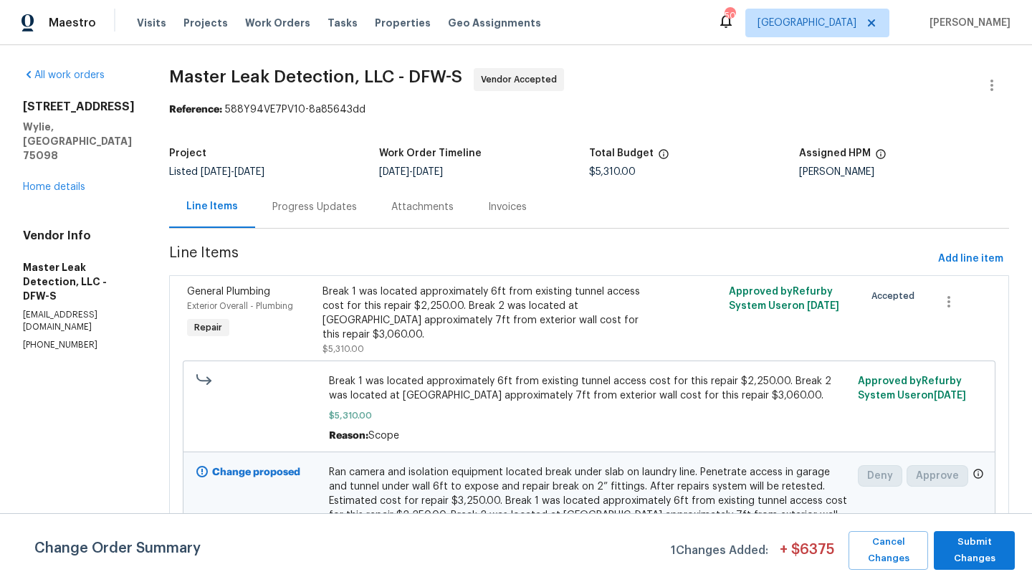
click at [454, 306] on div "Break 1 was located approximately 6ft from existing tunnel access cost for this…" at bounding box center [488, 313] width 330 height 57
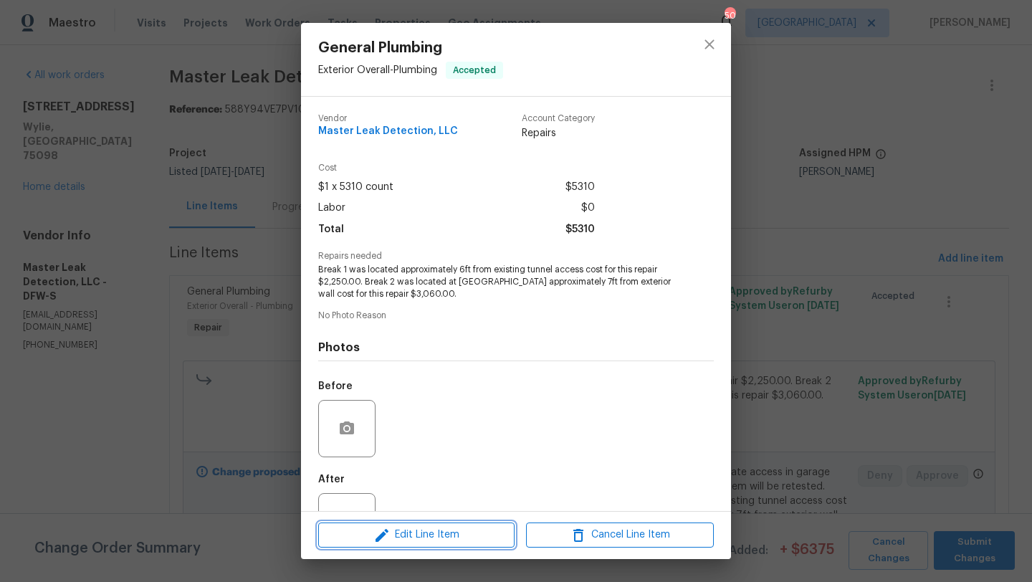
click at [459, 535] on span "Edit Line Item" at bounding box center [417, 535] width 188 height 18
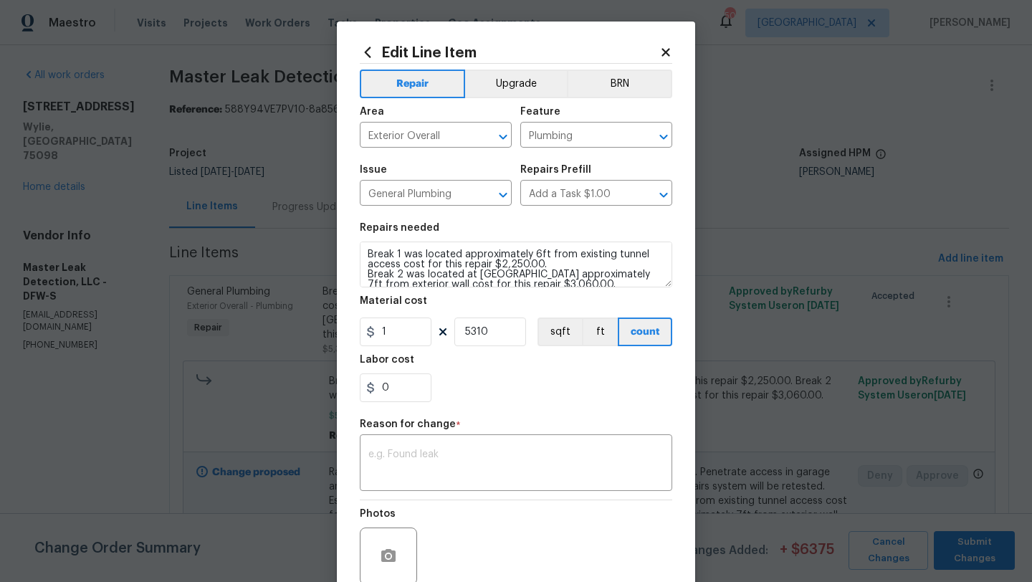
scroll to position [10, 0]
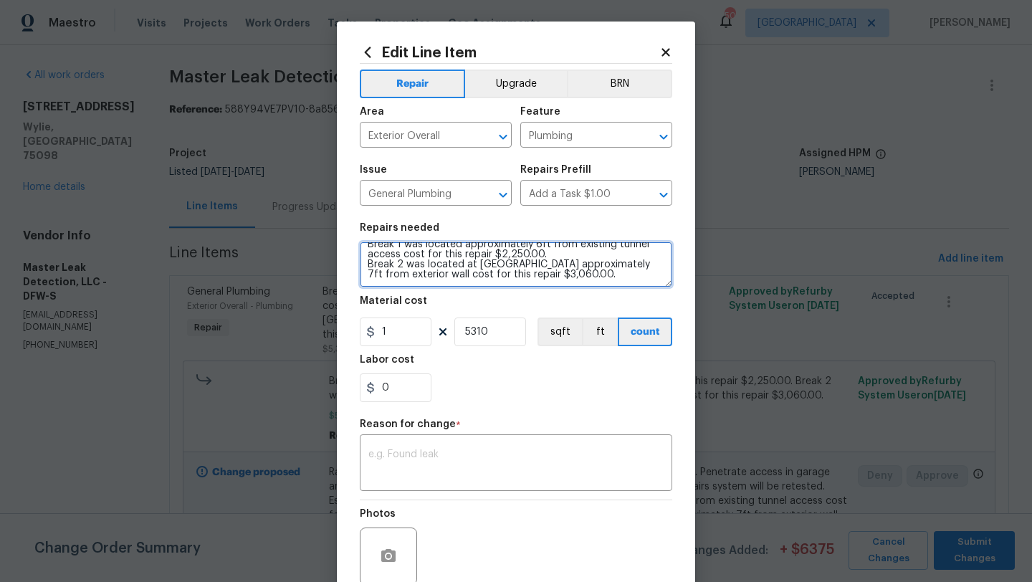
click at [579, 275] on textarea "Break 1 was located approximately 6ft from existing tunnel access cost for this…" at bounding box center [516, 265] width 313 height 46
paste textarea "after repairs additional leak was found 6’ from exterior wall under slab. Cost …"
click at [371, 274] on textarea "Break 1 was located approximately 6ft from existing tunnel access cost for this…" at bounding box center [516, 265] width 313 height 46
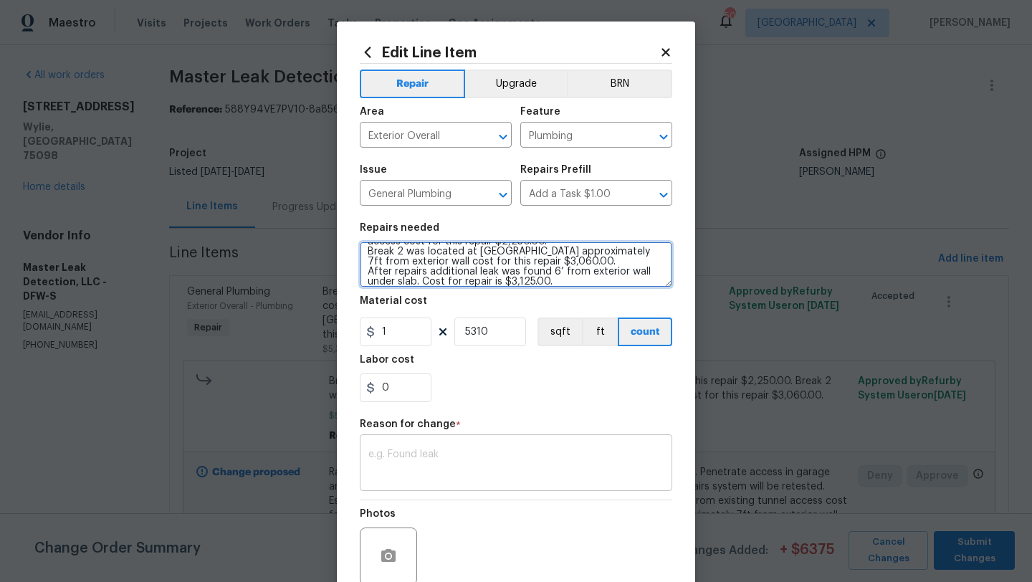
scroll to position [125, 0]
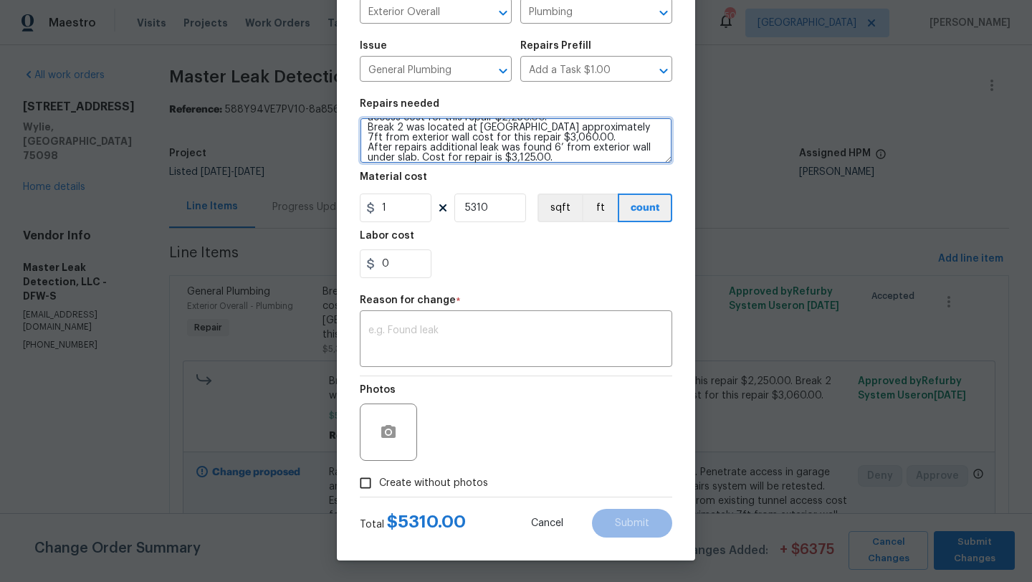
type textarea "Break 1 was located approximately 6ft from existing tunnel access cost for this…"
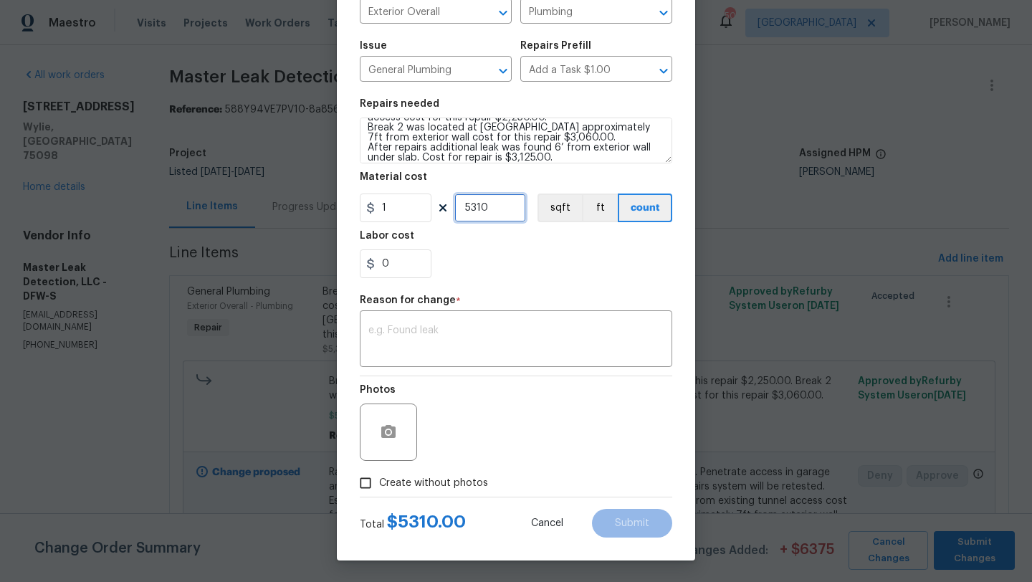
drag, startPoint x: 490, startPoint y: 210, endPoint x: 427, endPoint y: 213, distance: 62.4
click at [427, 213] on div "1 5310 sqft ft count" at bounding box center [516, 208] width 313 height 29
type input "11685"
click at [436, 322] on div "x ​" at bounding box center [516, 340] width 313 height 53
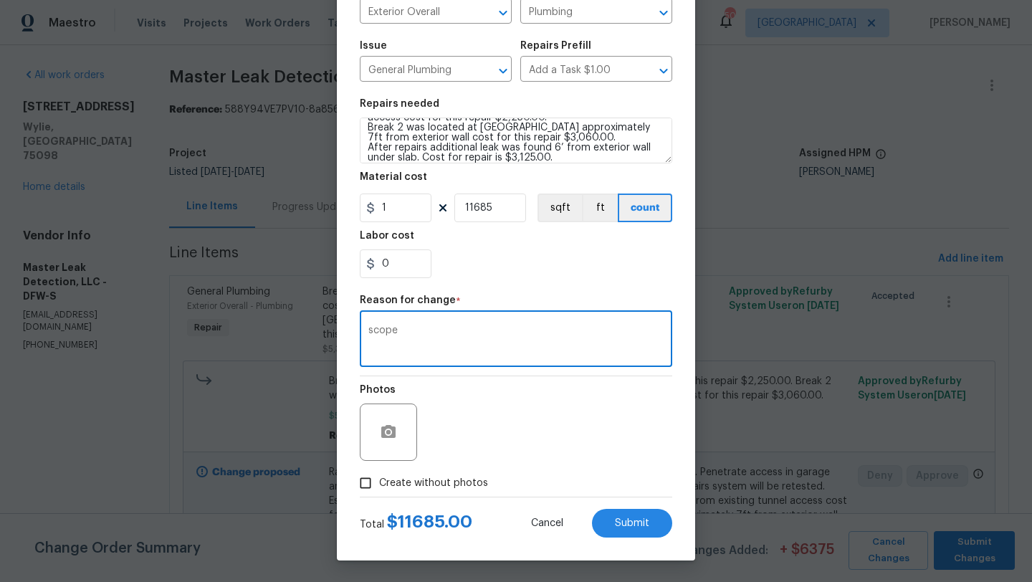
type textarea "scope"
click at [460, 479] on span "Create without photos" at bounding box center [433, 483] width 109 height 15
click at [379, 479] on input "Create without photos" at bounding box center [365, 483] width 27 height 27
checkbox input "true"
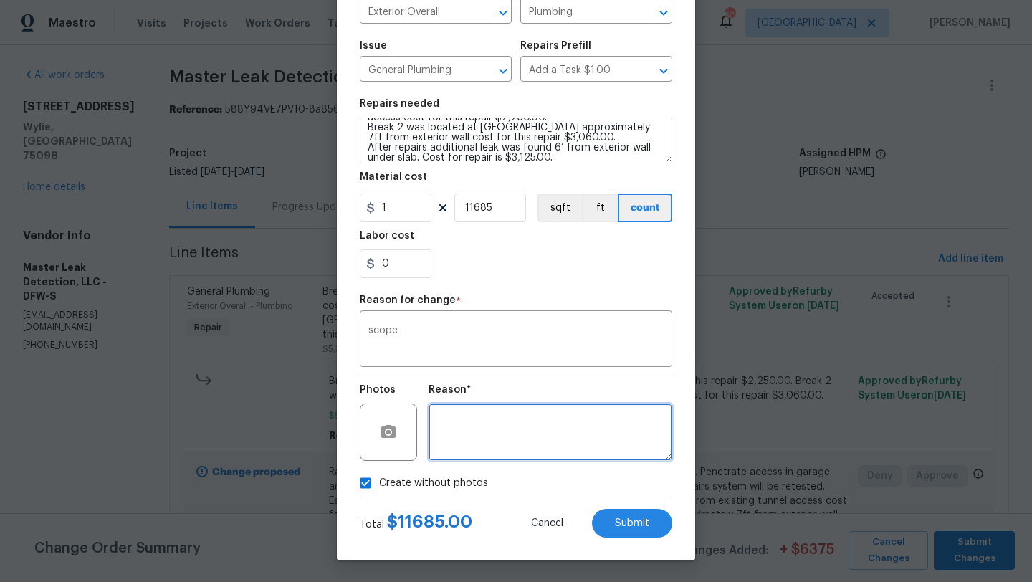
click at [500, 452] on textarea at bounding box center [551, 432] width 244 height 57
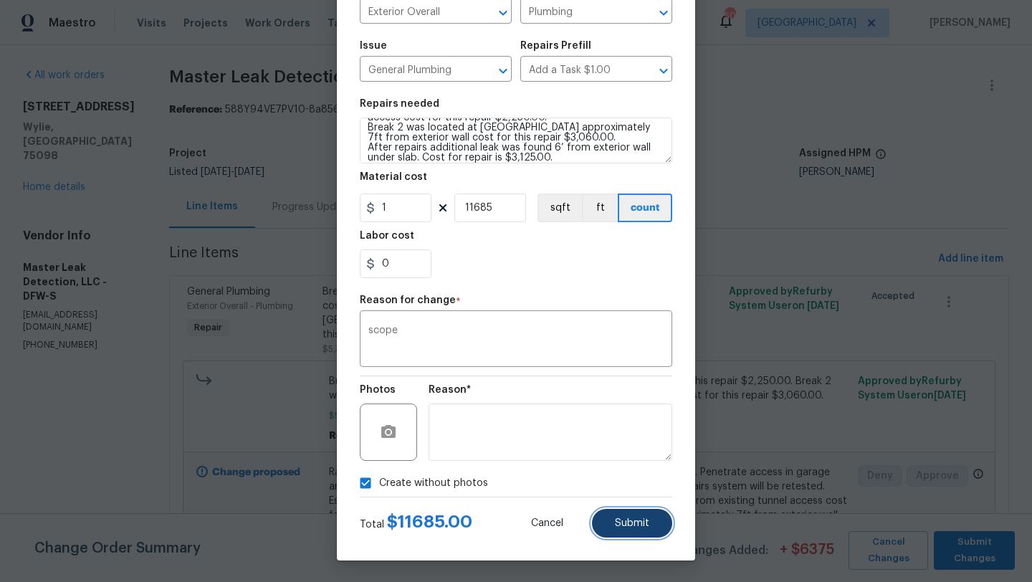
click at [611, 511] on button "Submit" at bounding box center [632, 523] width 80 height 29
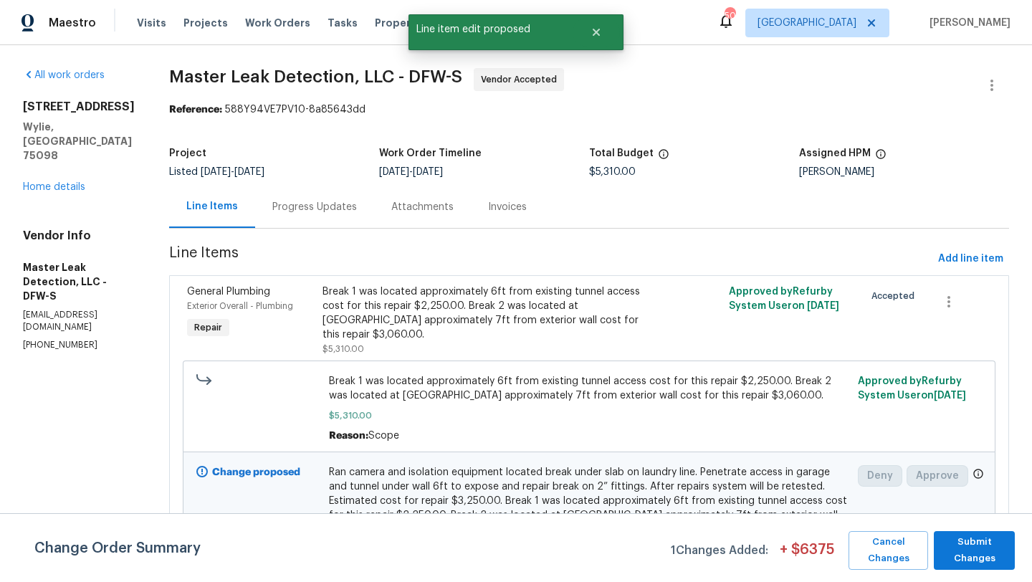
scroll to position [0, 0]
click at [981, 554] on span "Submit Changes" at bounding box center [974, 550] width 67 height 33
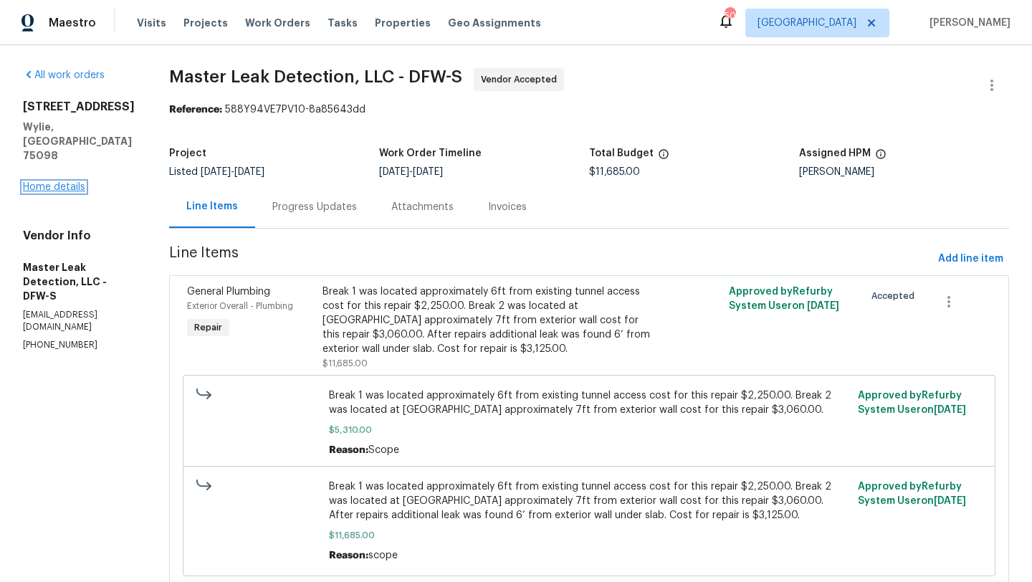
click at [72, 182] on link "Home details" at bounding box center [54, 187] width 62 height 10
